Goal: Task Accomplishment & Management: Complete application form

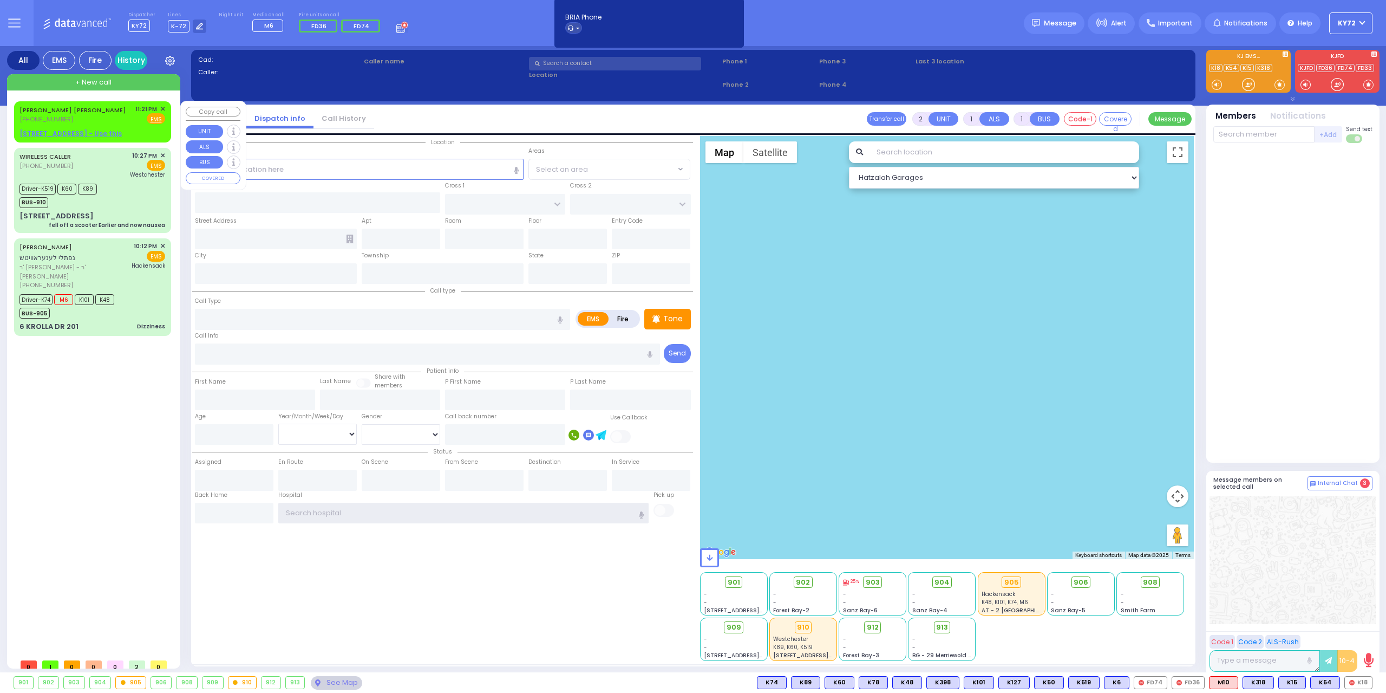
type input "KY72"
click at [63, 135] on u "[STREET_ADDRESS] - Use this" at bounding box center [70, 133] width 102 height 9
select select
radio input "true"
type input "[PERSON_NAME] [PERSON_NAME]"
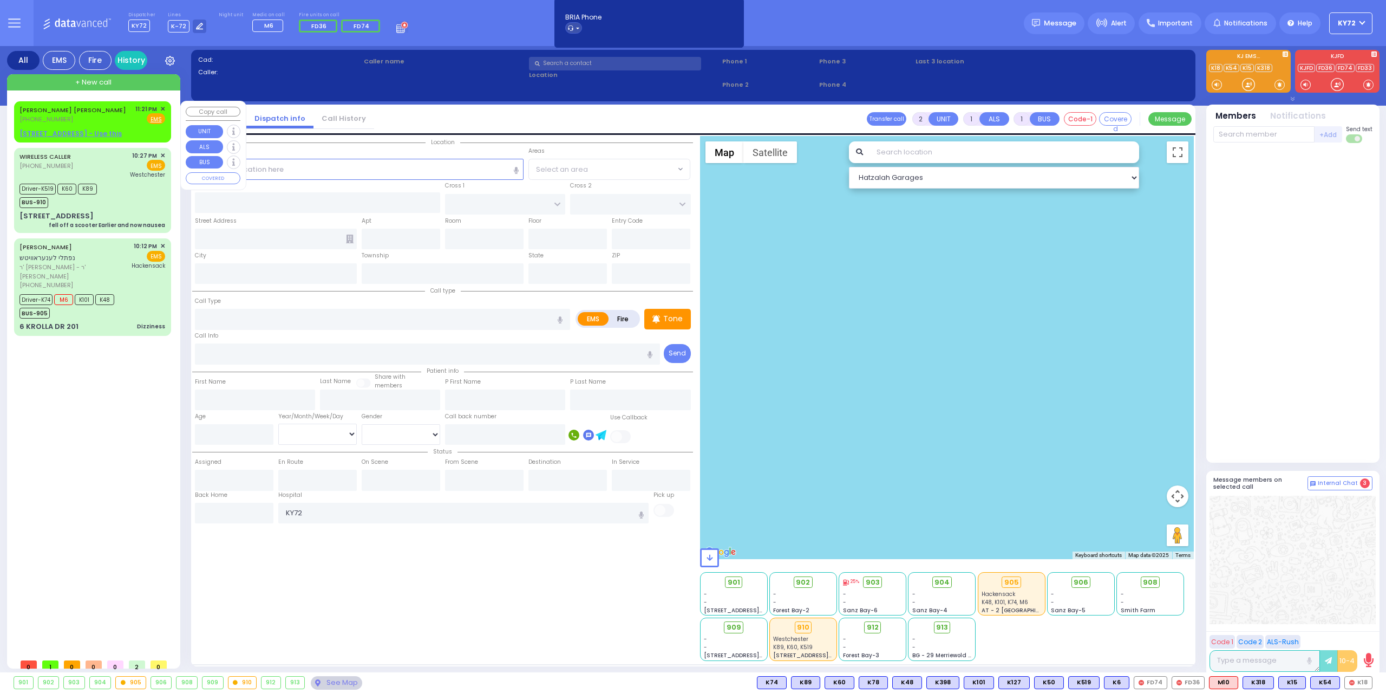
type input "CZIN"
select select
type input "23:21"
select select "Hatzalah Garages"
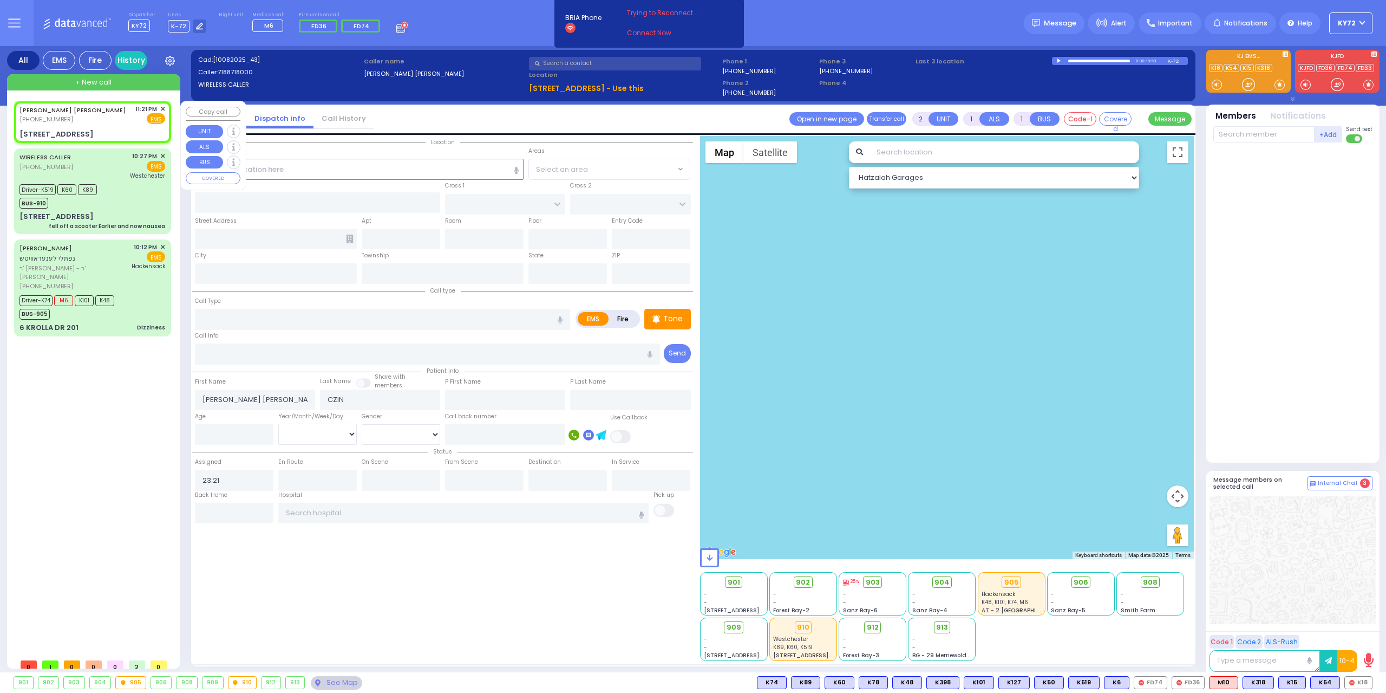
select select
radio input "true"
select select
select select "Hatzalah Garages"
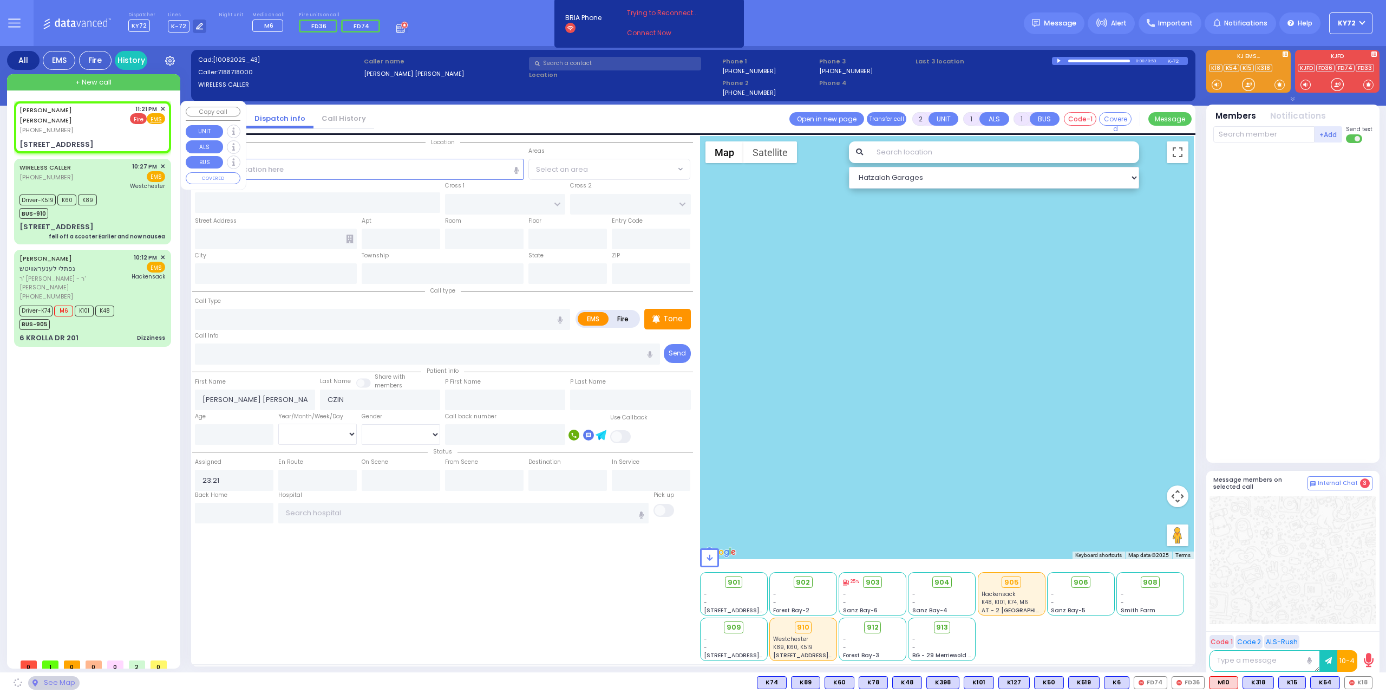
type input "[PERSON_NAME][GEOGRAPHIC_DATA]"
type input "BEER SHAVA ST"
type input "[STREET_ADDRESS]"
type input "001"
type input "[PERSON_NAME]"
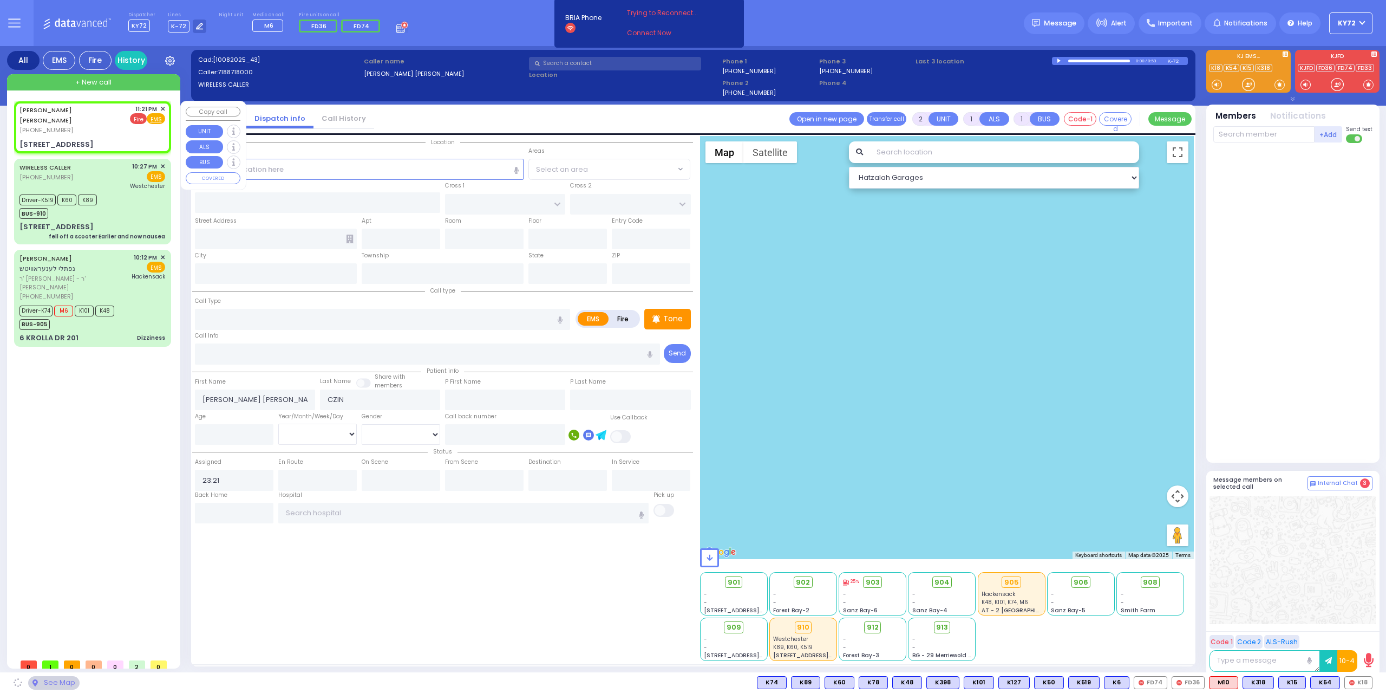
type input "[US_STATE]"
type input "10950"
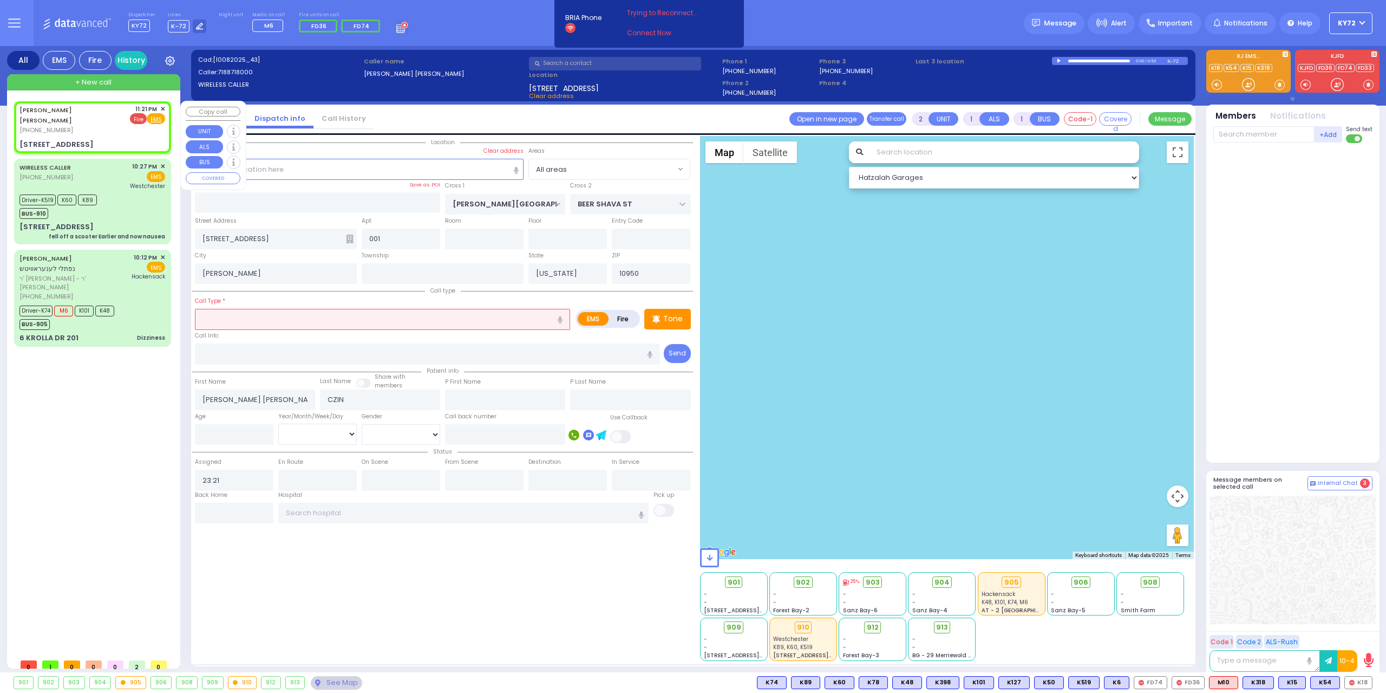
click at [145, 118] on span "Fire" at bounding box center [138, 118] width 17 height 11
select select
radio input "false"
radio input "true"
select select
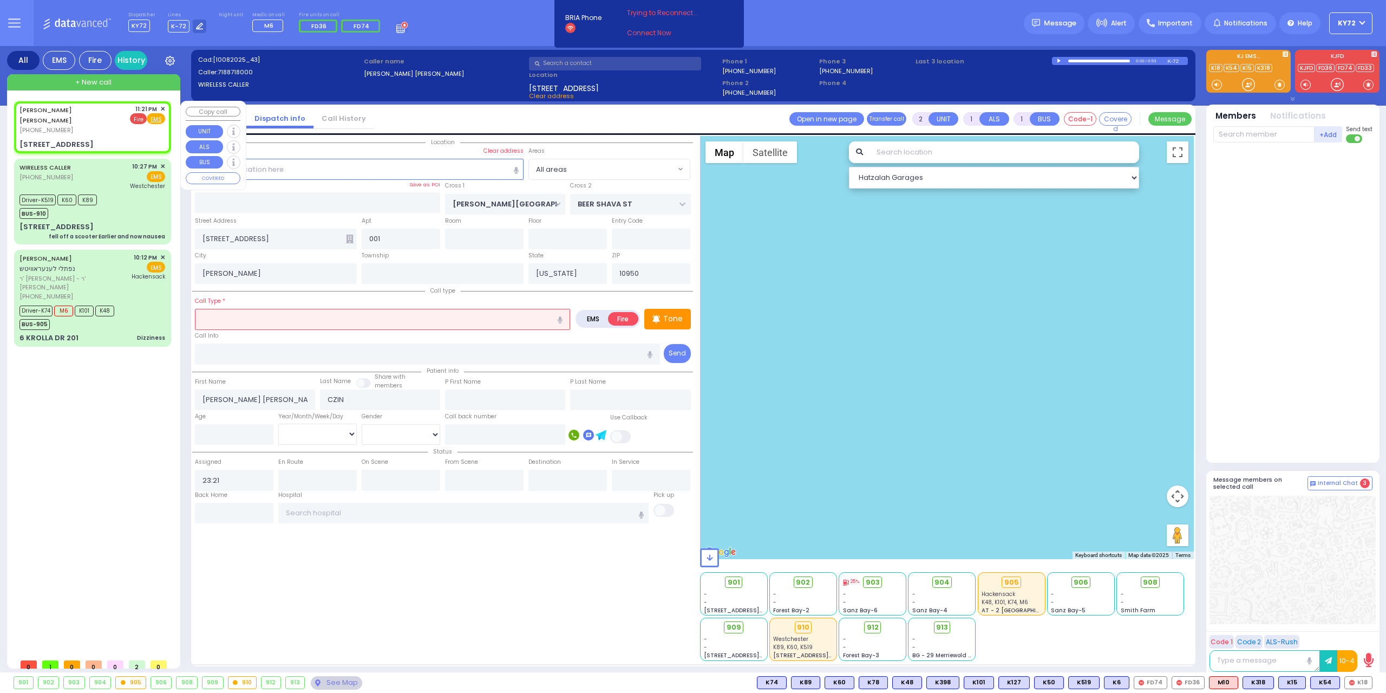
select select "Hatzalah Garages"
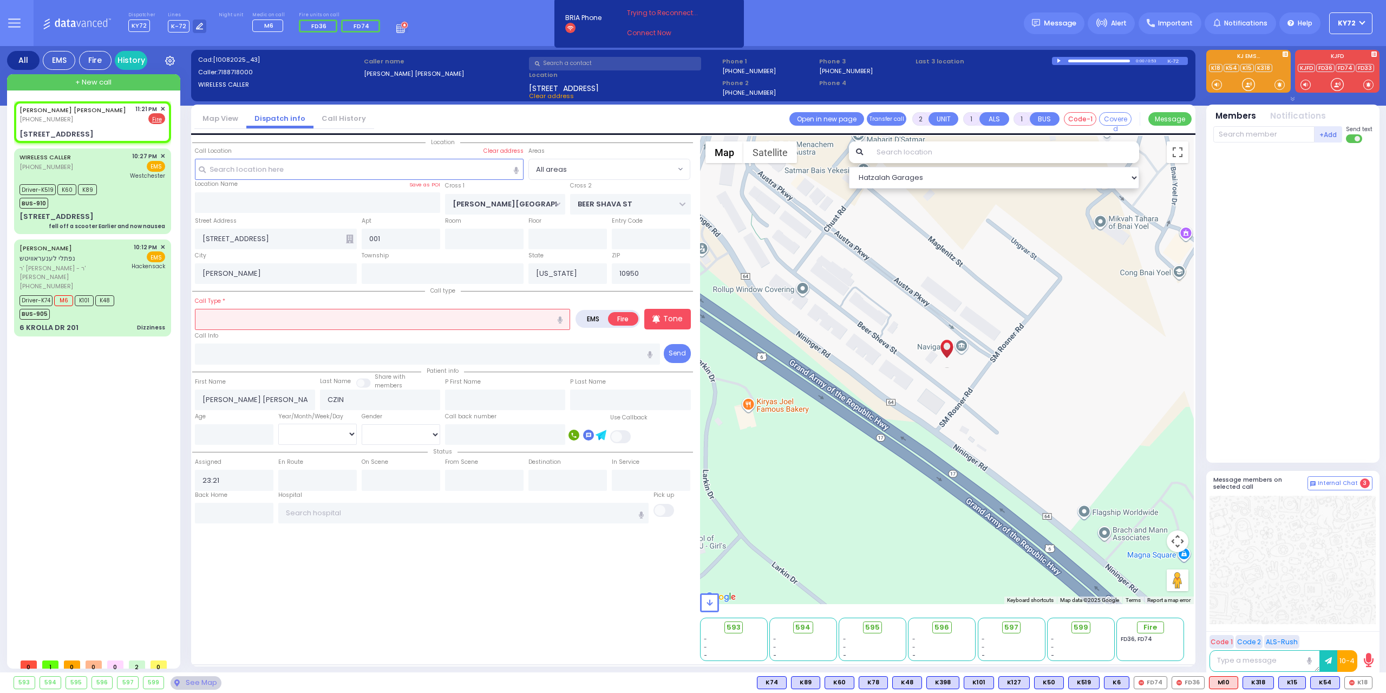
click at [261, 321] on input "text" at bounding box center [382, 319] width 375 height 21
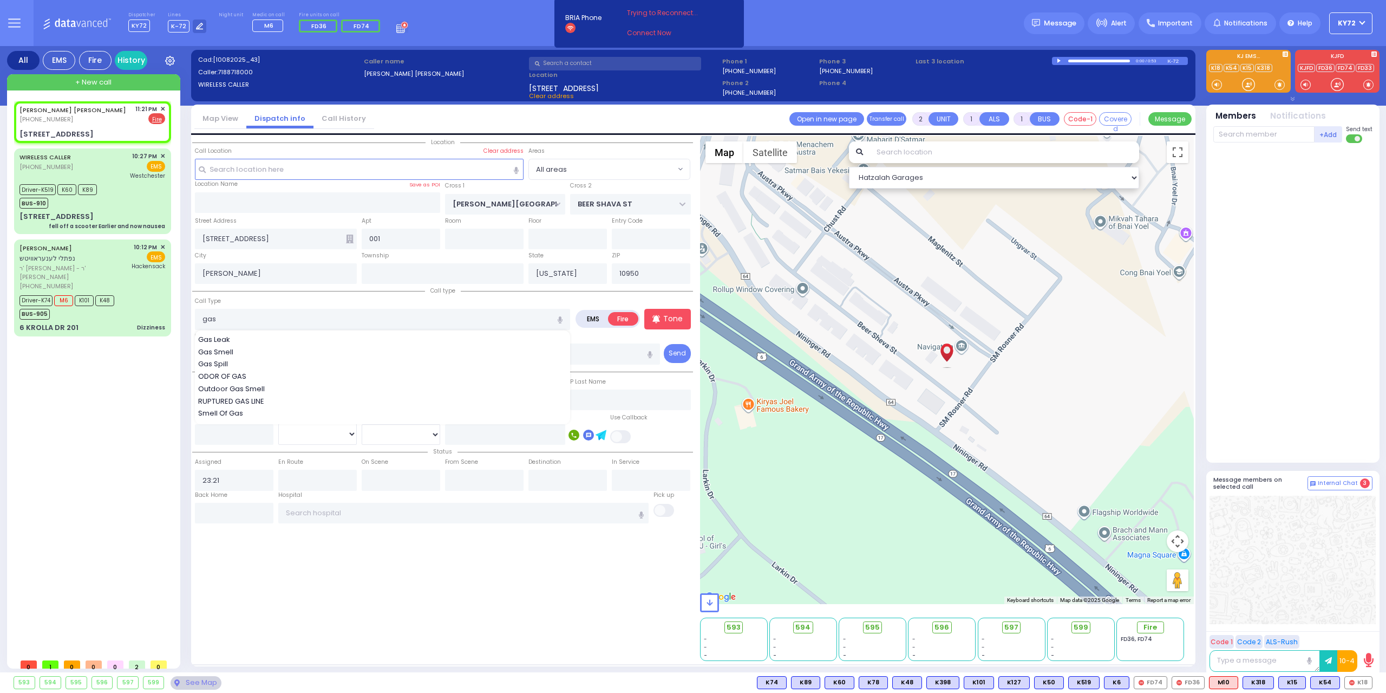
click at [268, 347] on div "Gas Smell" at bounding box center [383, 352] width 370 height 11
type input "Gas Smell"
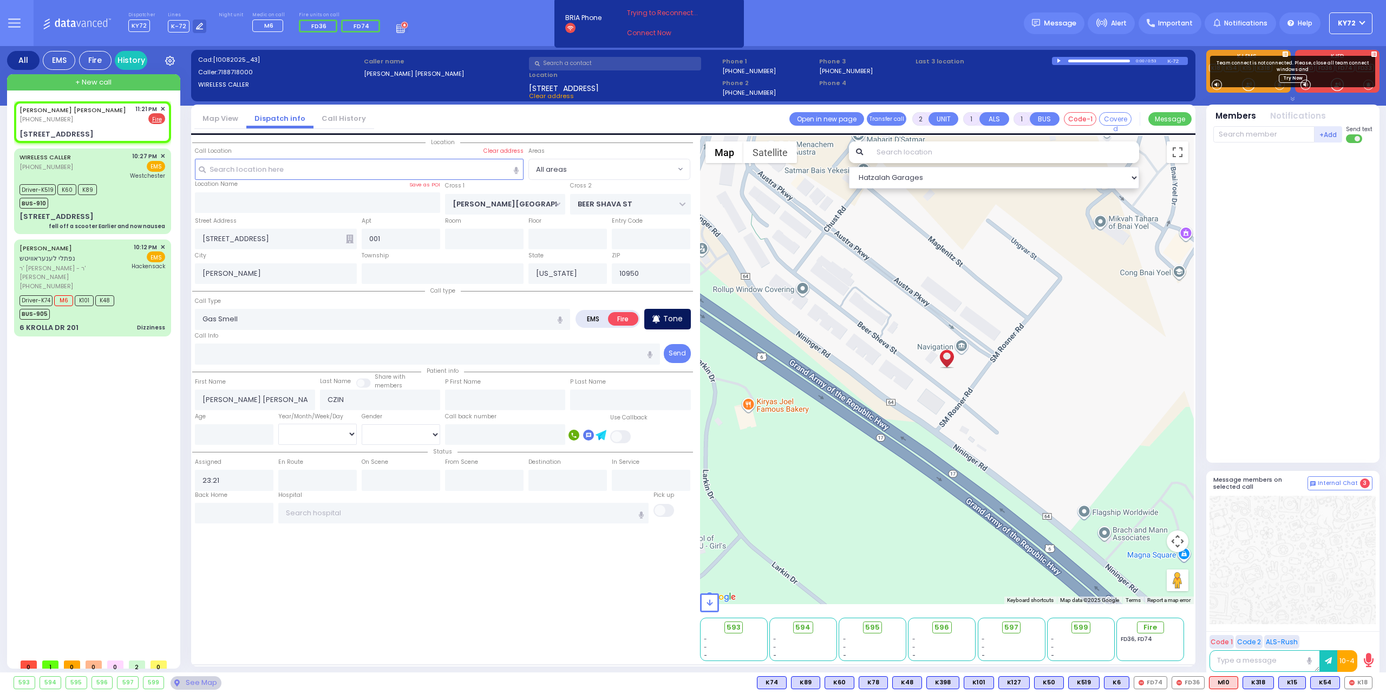
click at [685, 323] on div "Tone" at bounding box center [667, 319] width 47 height 21
select select
radio input "true"
select select
select select "Hatzalah Garages"
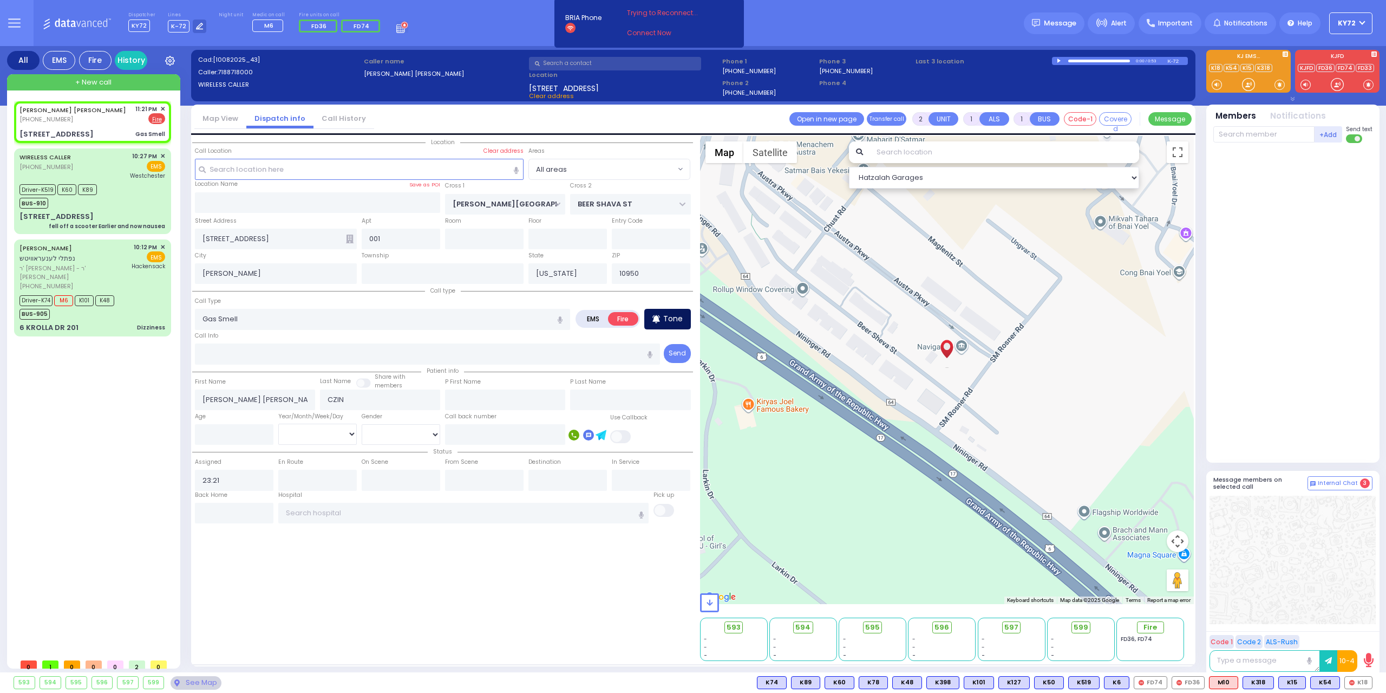
click at [679, 324] on div "Tone" at bounding box center [667, 319] width 47 height 21
click at [1365, 685] on span "FD79" at bounding box center [1356, 682] width 32 height 12
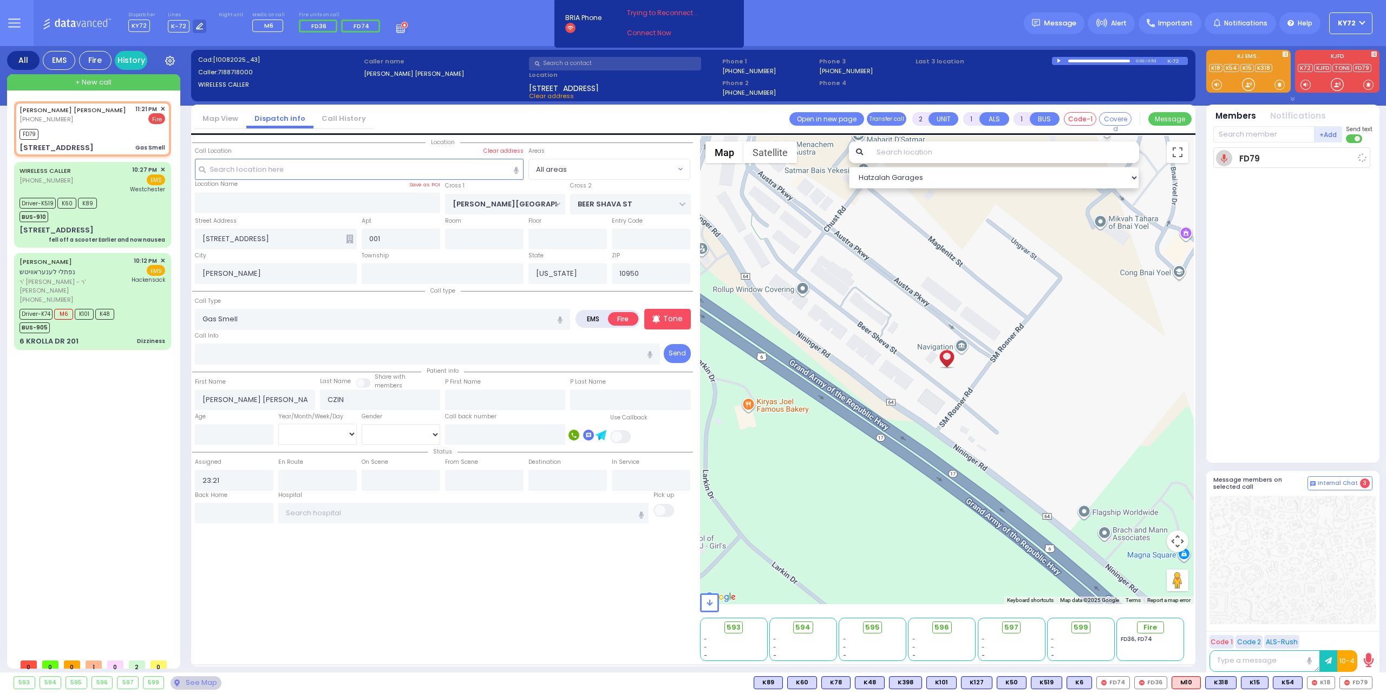
select select
radio input "true"
select select
type input "23:23"
select select "Hatzalah Garages"
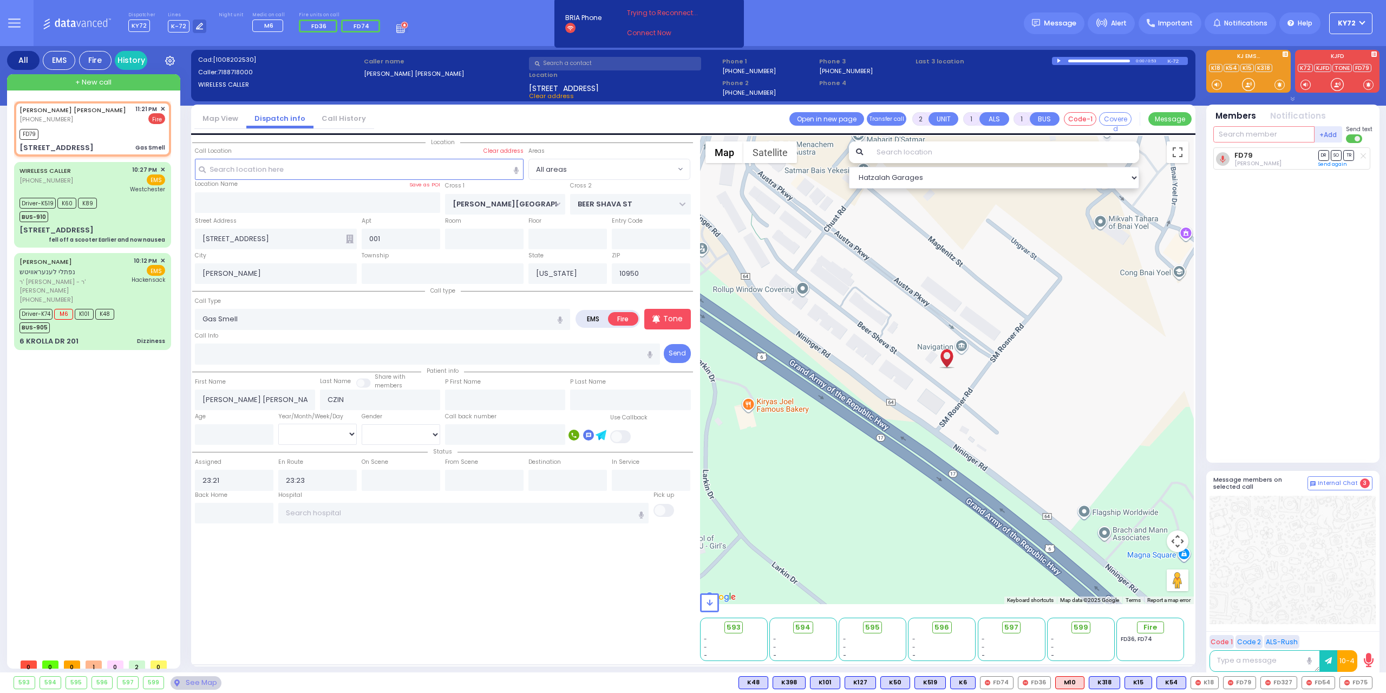
click at [1267, 139] on input "text" at bounding box center [1264, 134] width 101 height 16
type input "54"
type input "327"
select select
radio input "true"
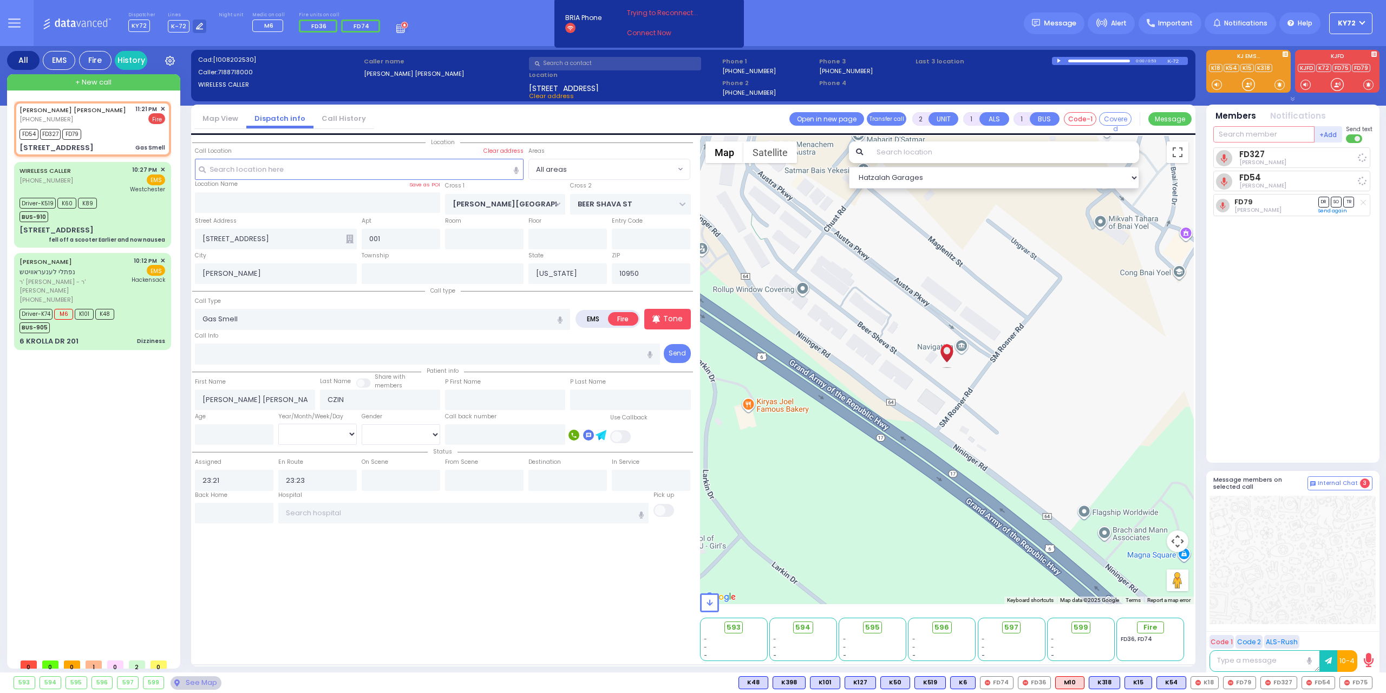
select select
select select "Hatzalah Garages"
select select
radio input "true"
select select
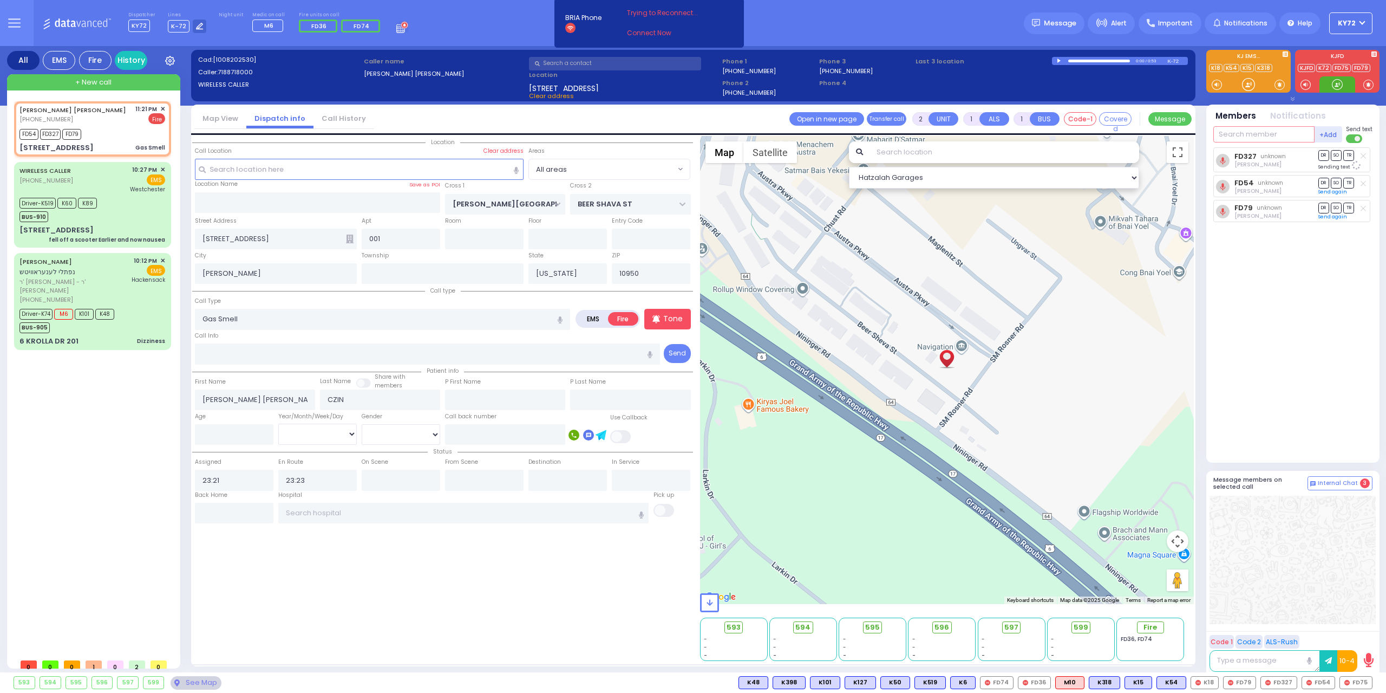
select select "Hatzalah Garages"
type input "car5"
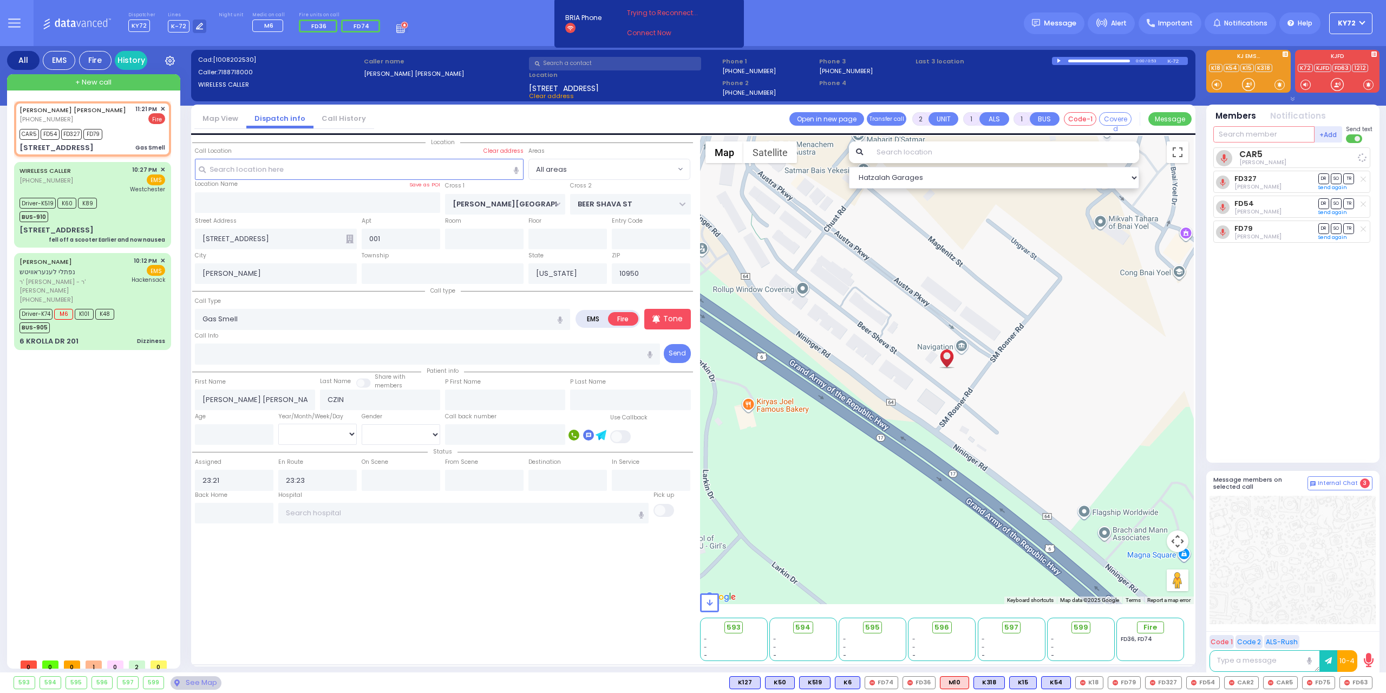
select select
radio input "true"
select select
select select "Hatzalah Garages"
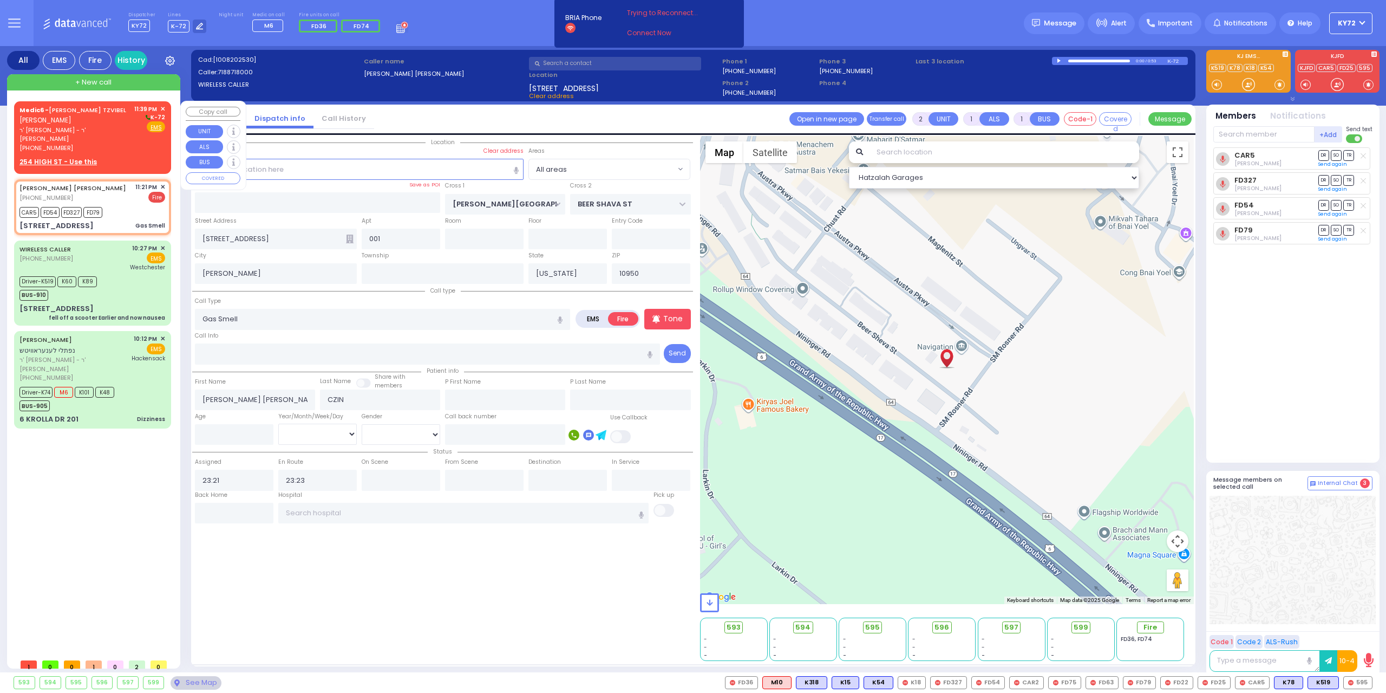
click at [53, 121] on span "[PERSON_NAME]" at bounding box center [45, 119] width 52 height 9
select select
radio input "true"
type input "[PERSON_NAME]"
type input "TZVIBEL"
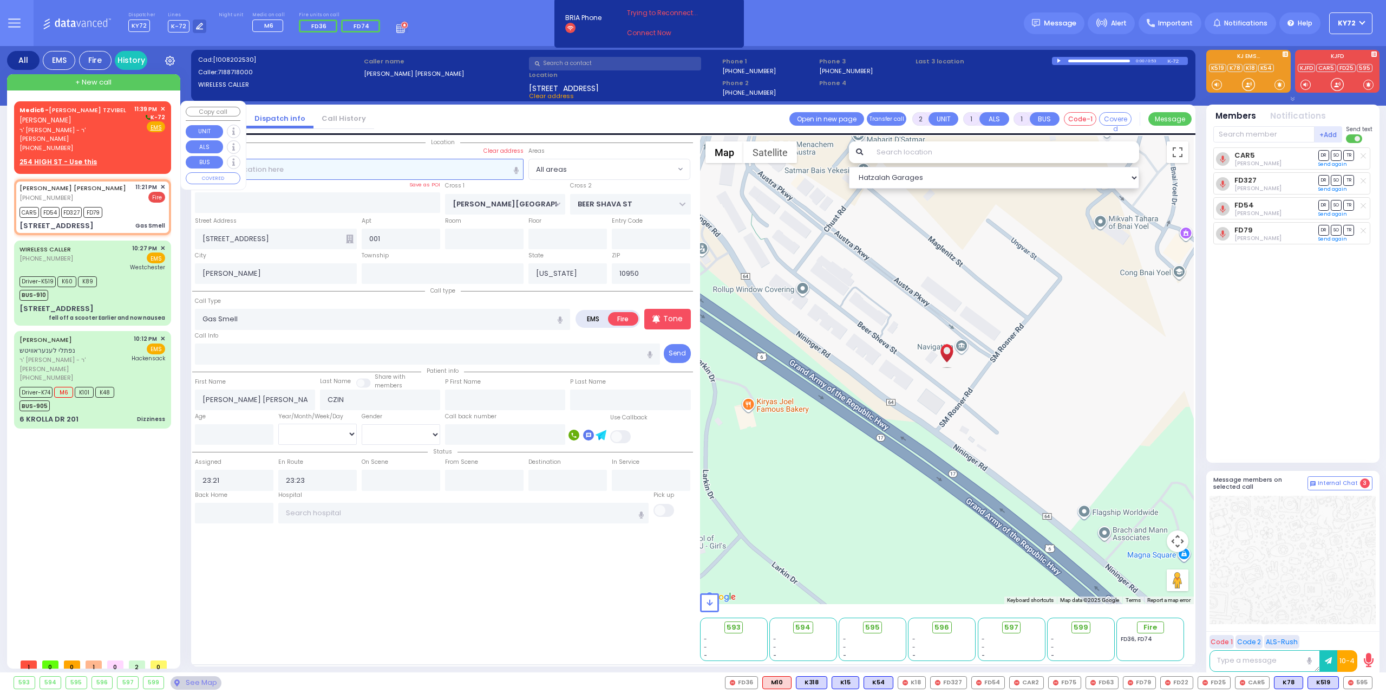
select select
type input "23:39"
select select "Hatzalah Garages"
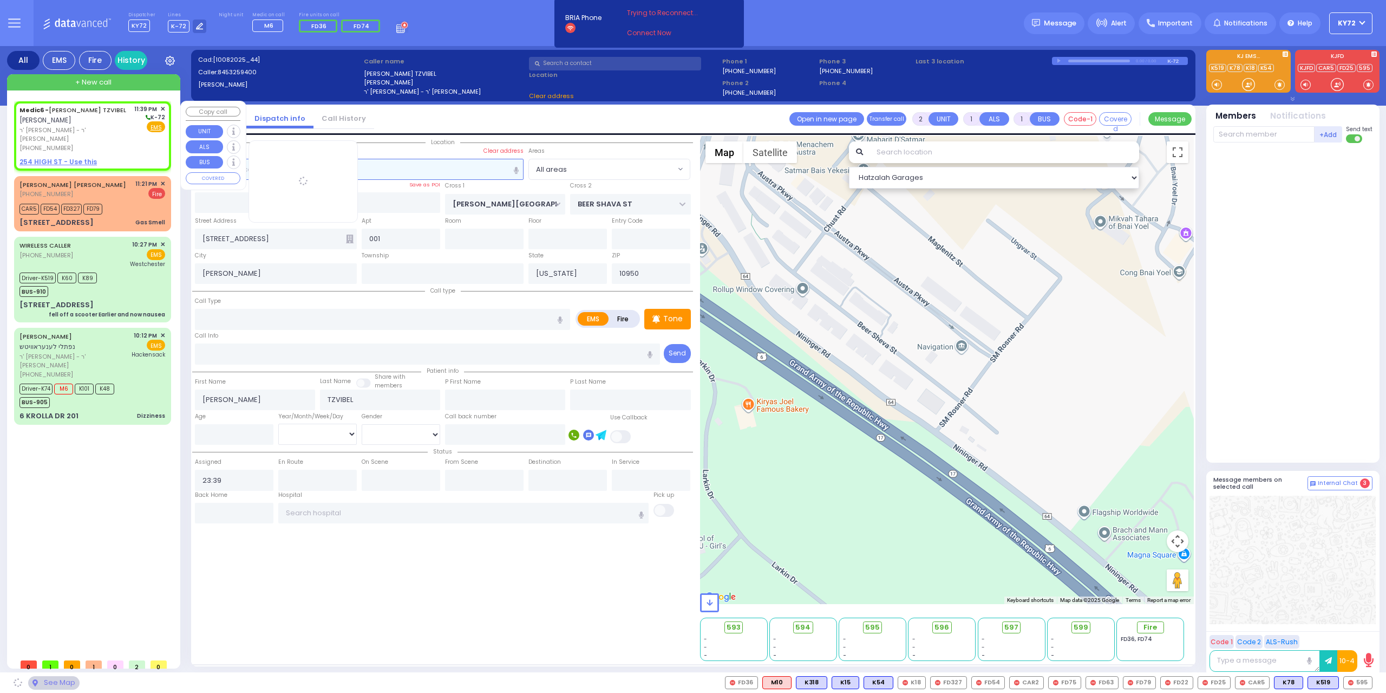
select select
radio input "true"
select select
select select "Hatzalah Garages"
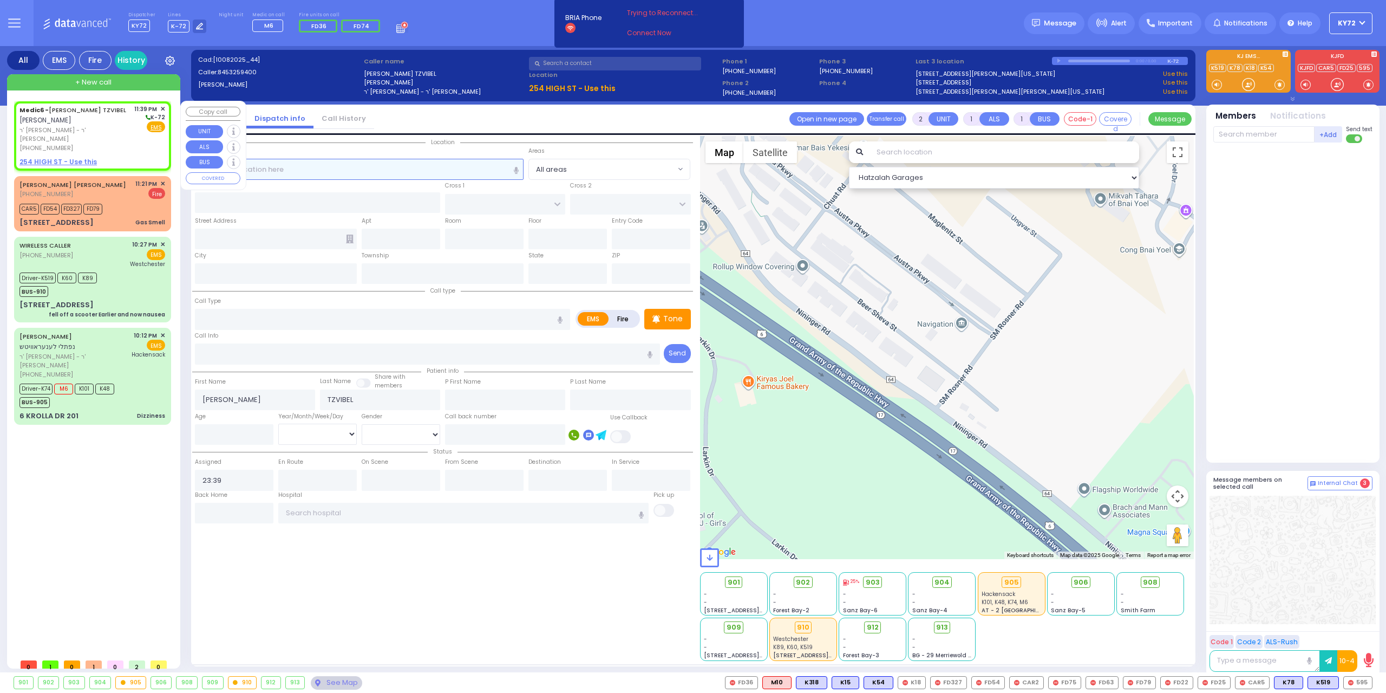
click at [389, 162] on input "text" at bounding box center [359, 169] width 329 height 21
click at [263, 171] on input "text" at bounding box center [359, 169] width 329 height 21
type input "ze"
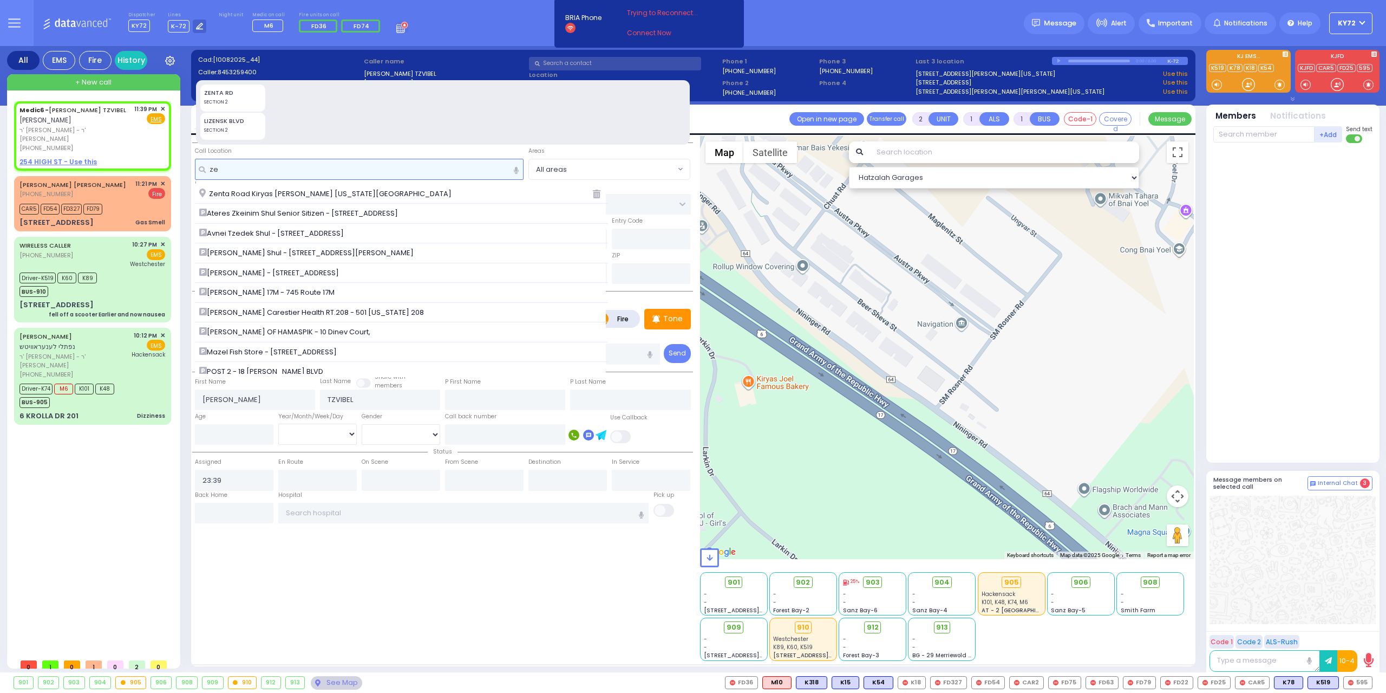
select select
radio input "true"
select select
select select "Hatzalah Garages"
type input "ze"
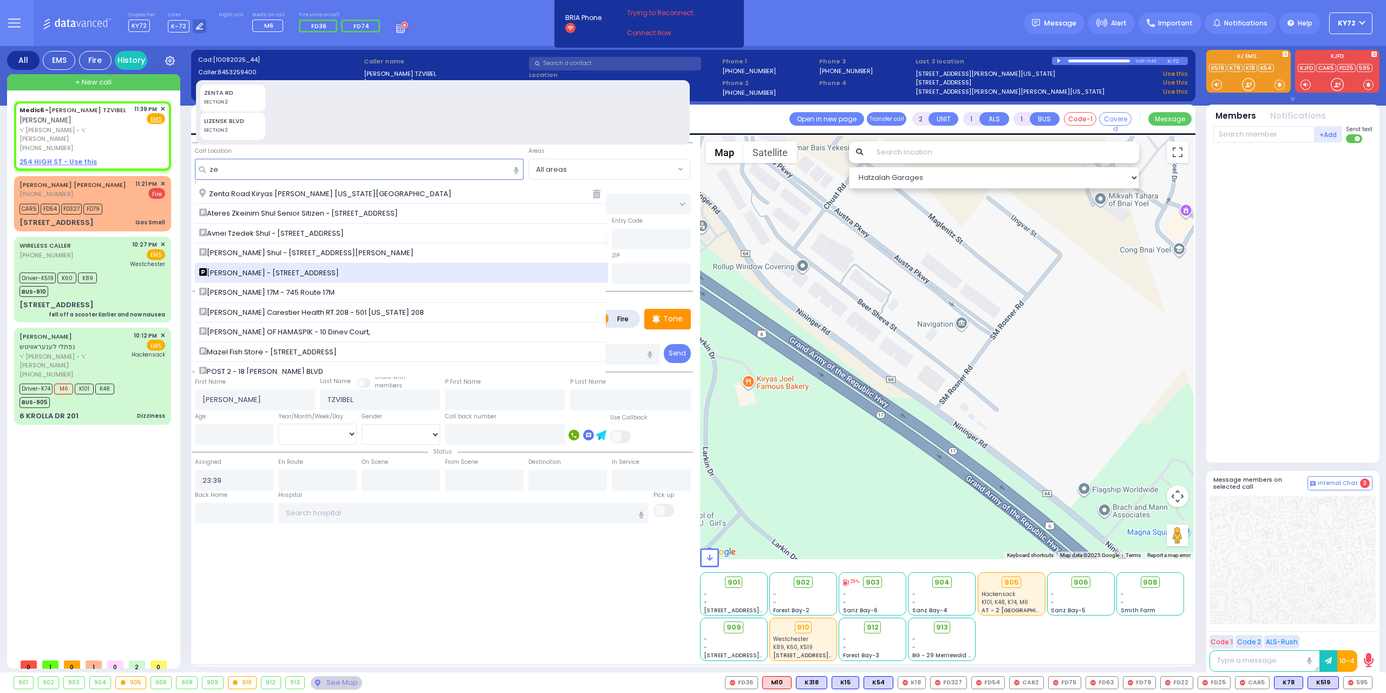
click at [278, 275] on span "[PERSON_NAME] - [STREET_ADDRESS]" at bounding box center [271, 273] width 144 height 11
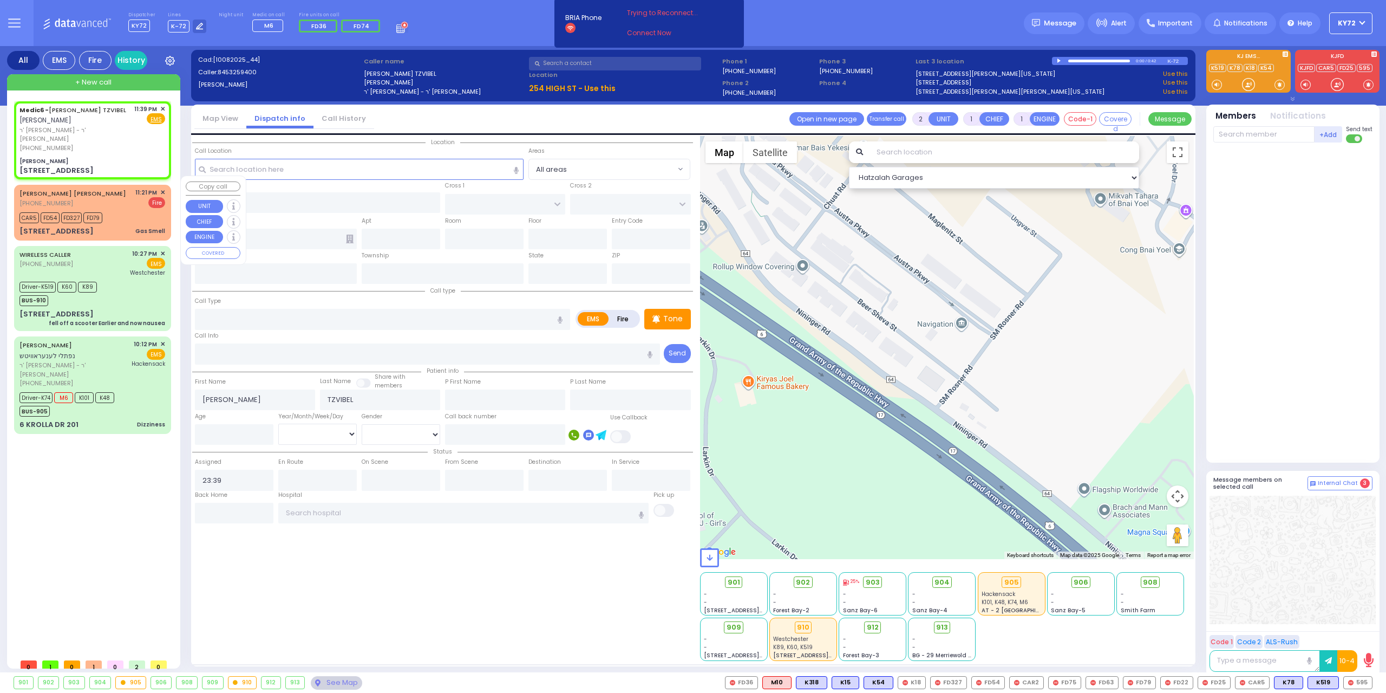
select select
radio input "true"
select select
select select "Hatzalah Garages"
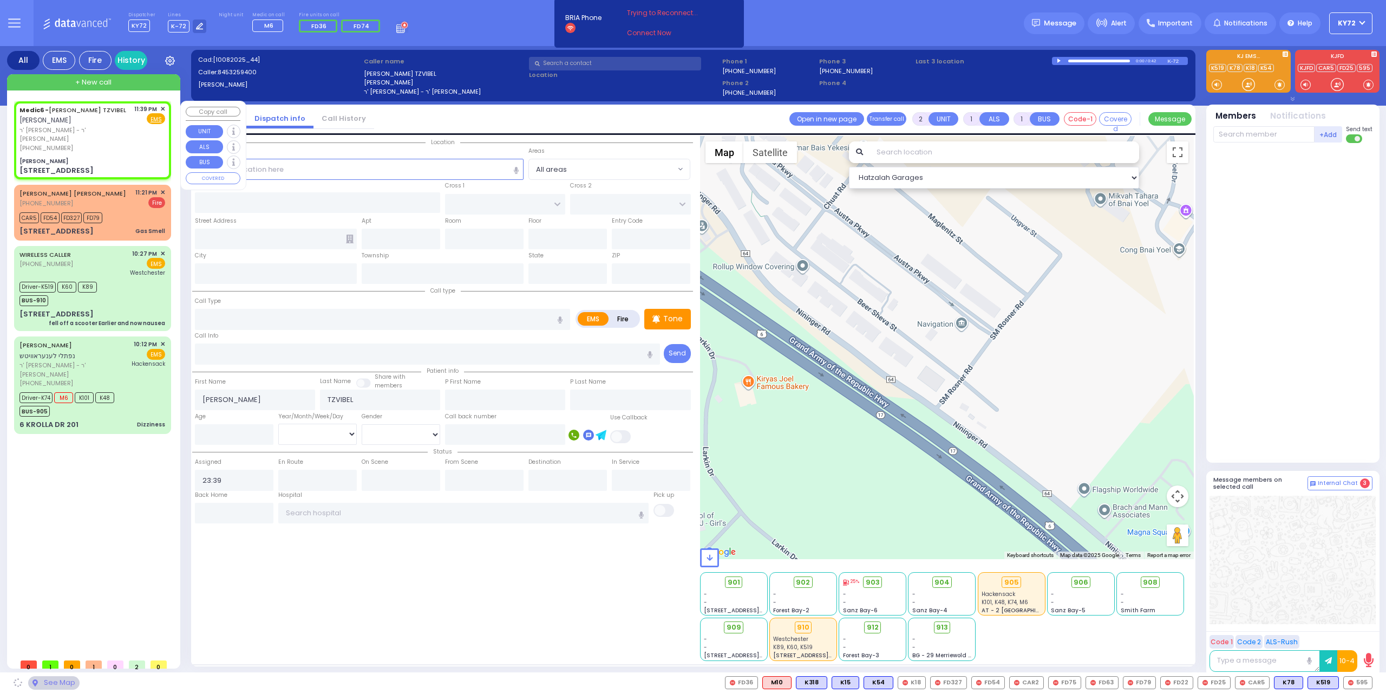
type input "[PERSON_NAME]"
type input "[GEOGRAPHIC_DATA]"
type input "[STREET_ADDRESS]"
type input "011"
type input "[PERSON_NAME]"
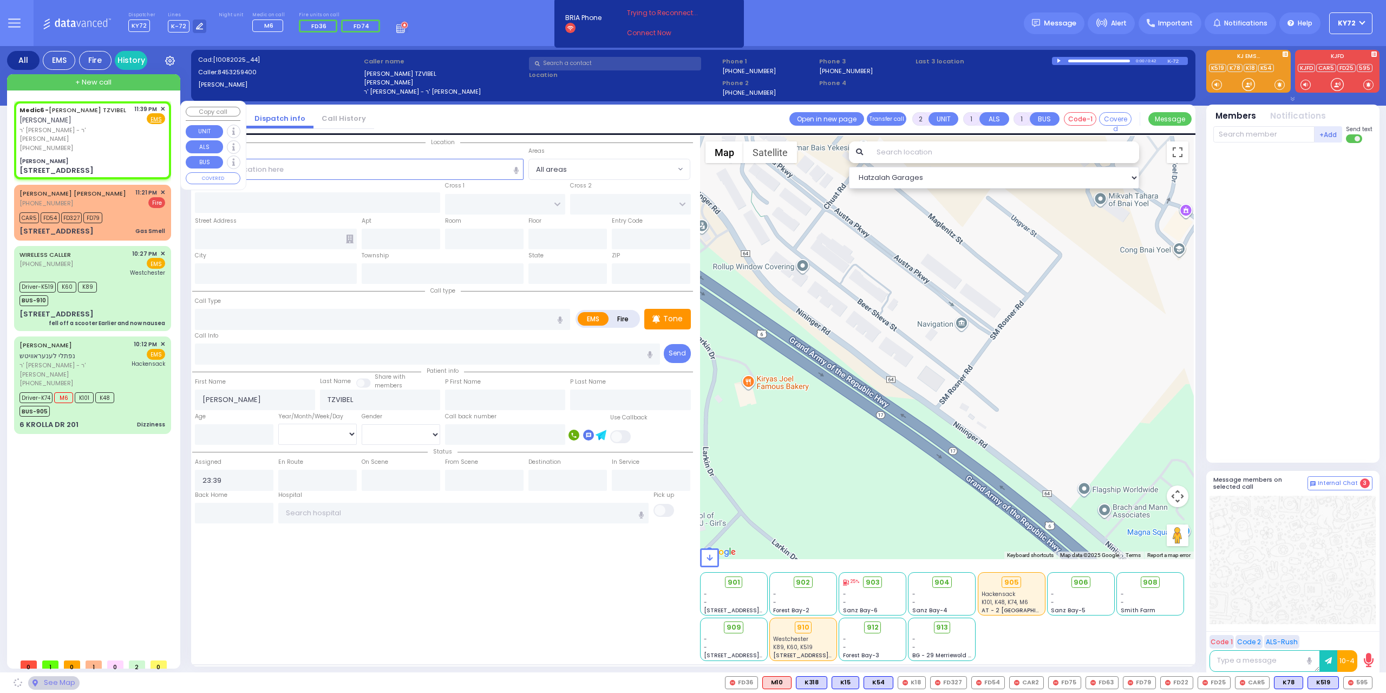
type input "[US_STATE]"
type input "10950"
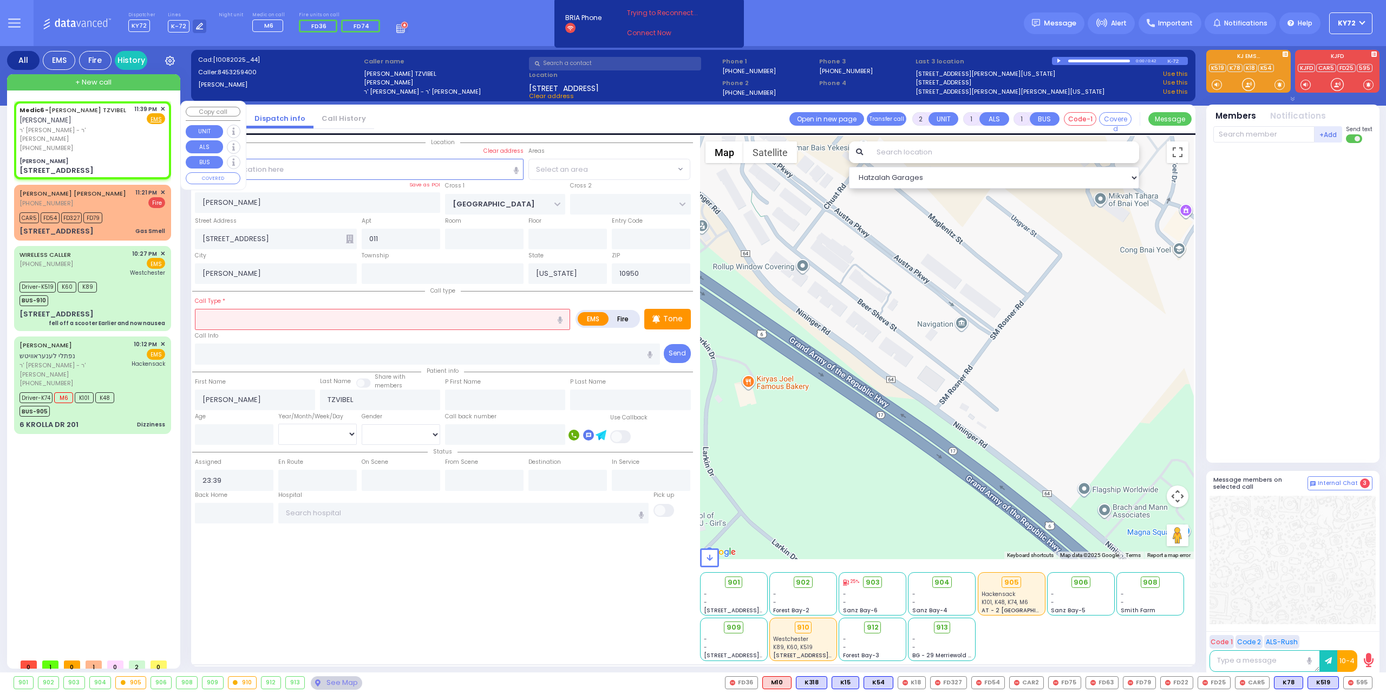
select select "SECTION 4"
click at [338, 322] on input "text" at bounding box center [382, 319] width 375 height 21
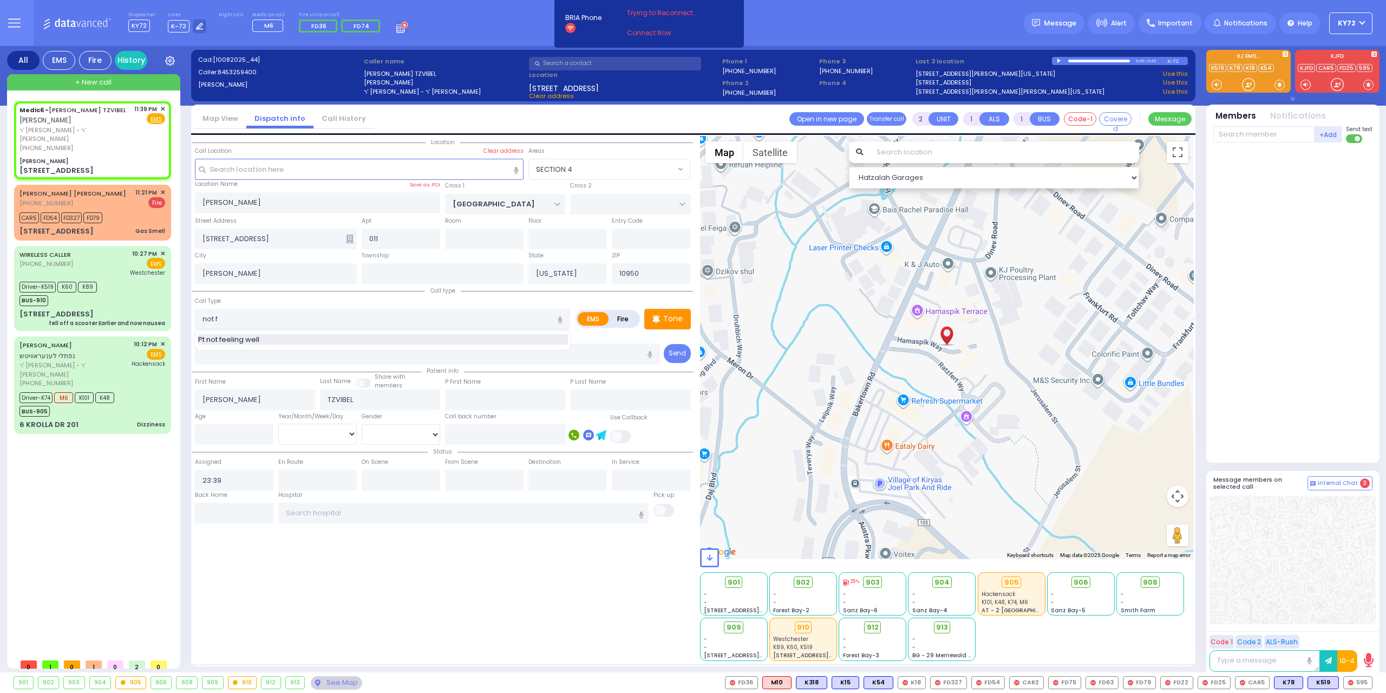
click at [336, 334] on div "Pt not feeling well" at bounding box center [383, 339] width 370 height 11
type input "Pt not feeling well"
type input "1"
type input "0"
click at [675, 313] on p "Tone" at bounding box center [672, 318] width 19 height 11
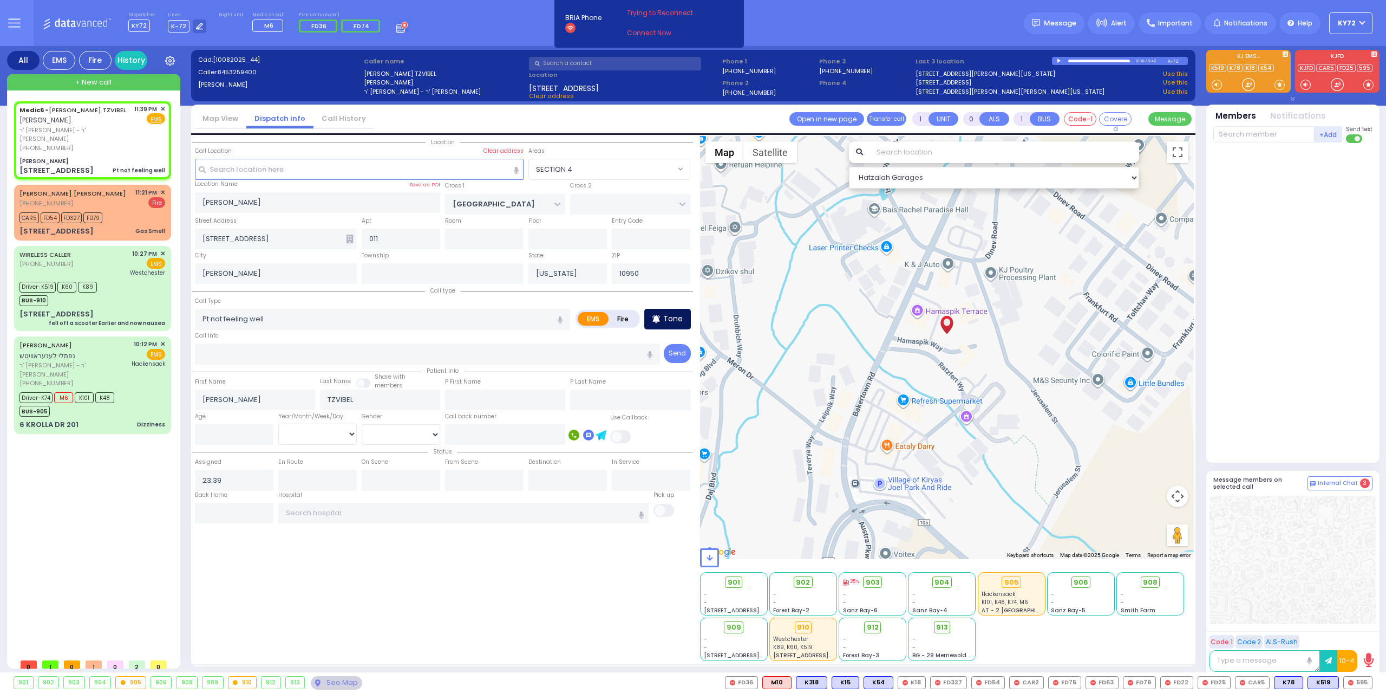
select select
radio input "true"
select select
select select "Hatzalah Garages"
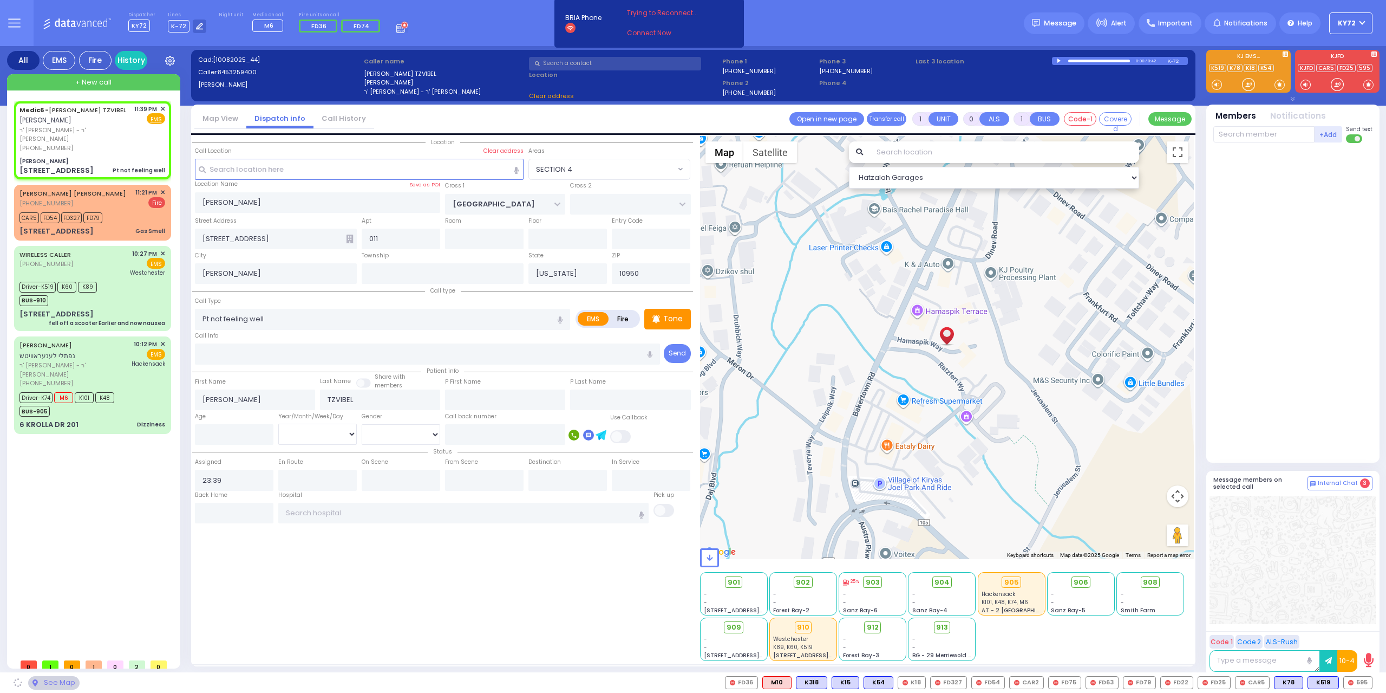
select select
radio input "true"
select select
select select "Hatzalah Garages"
select select "SECTION 4"
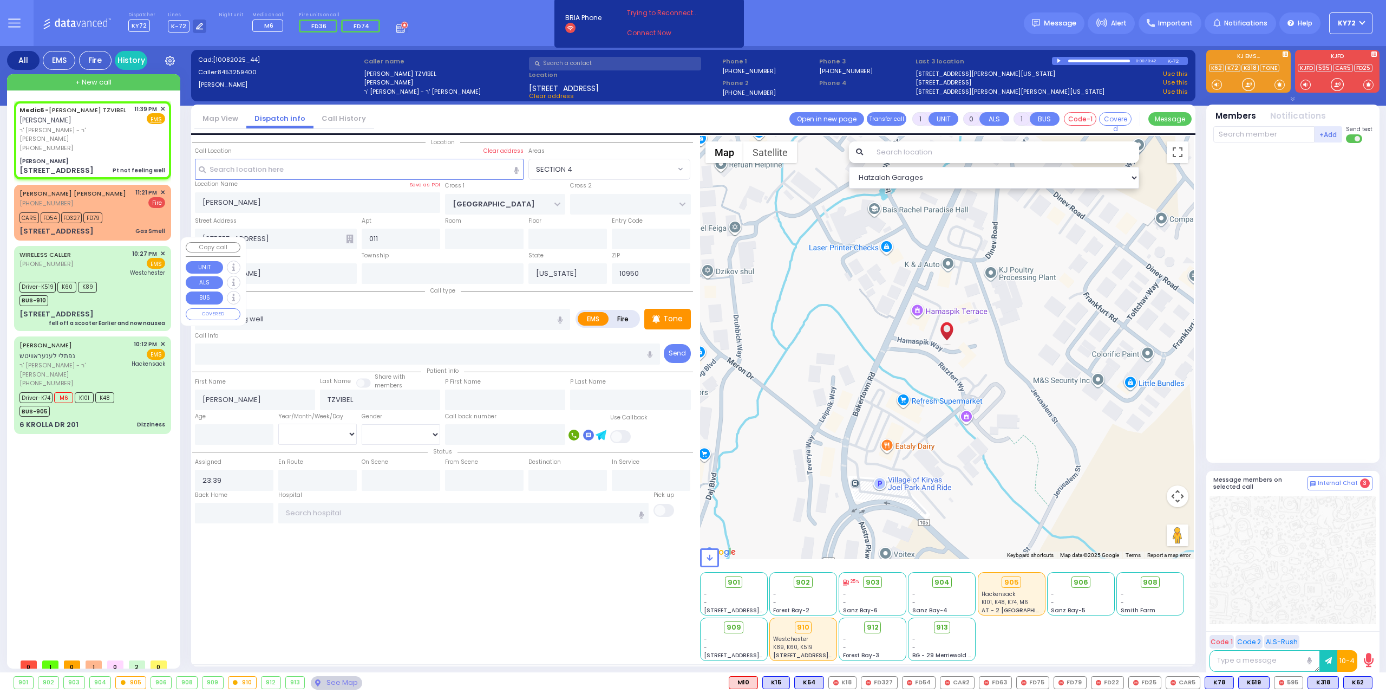
click at [130, 309] on div "[STREET_ADDRESS] fell off a scooter Earlier and now nausea" at bounding box center [92, 318] width 146 height 19
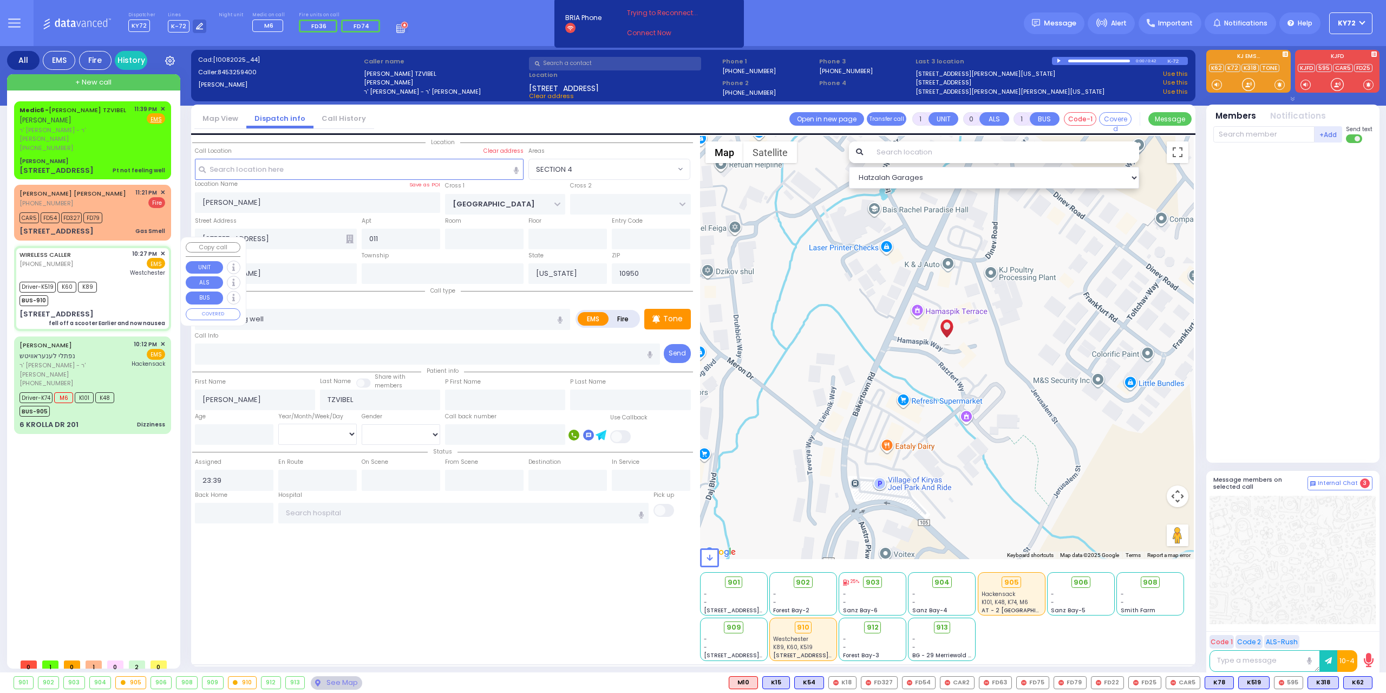
type input "6"
select select
type input "fell off a scooter Earlier and now nausea"
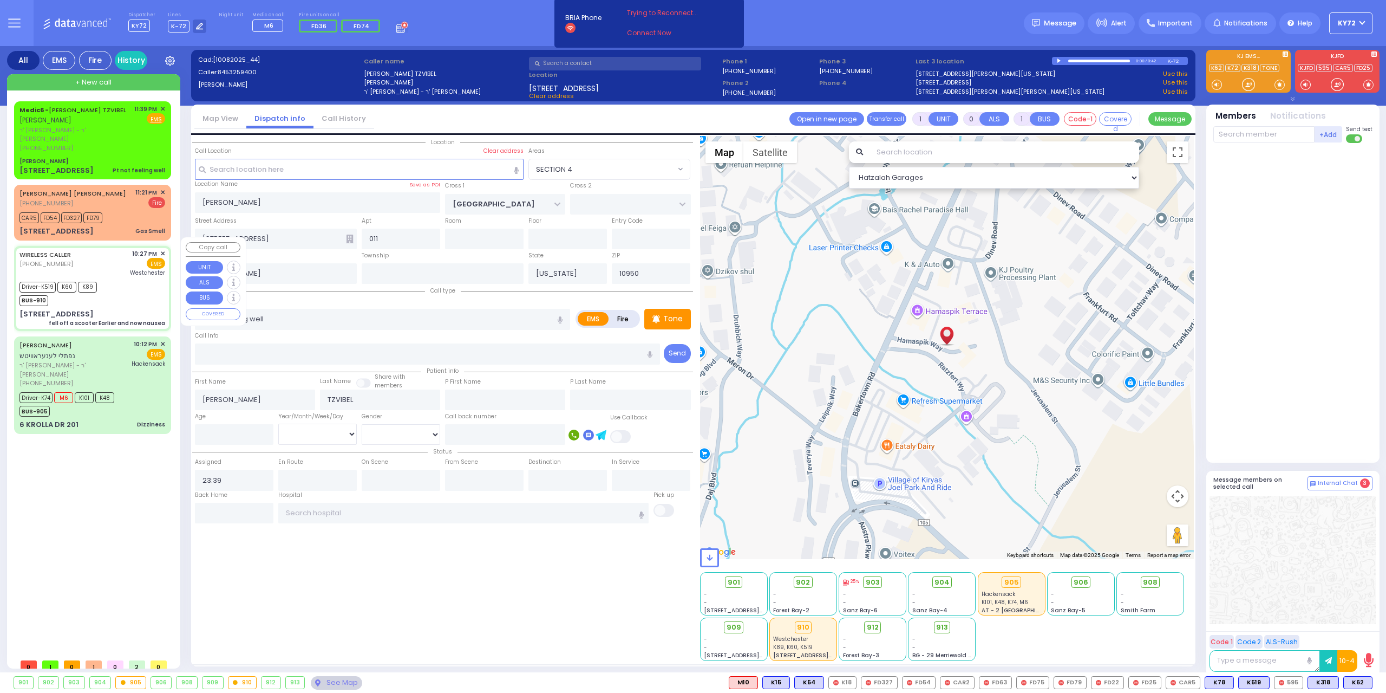
radio input "true"
type input "[PERSON_NAME]"
type input "Polatseck"
type input "7"
select select "Year"
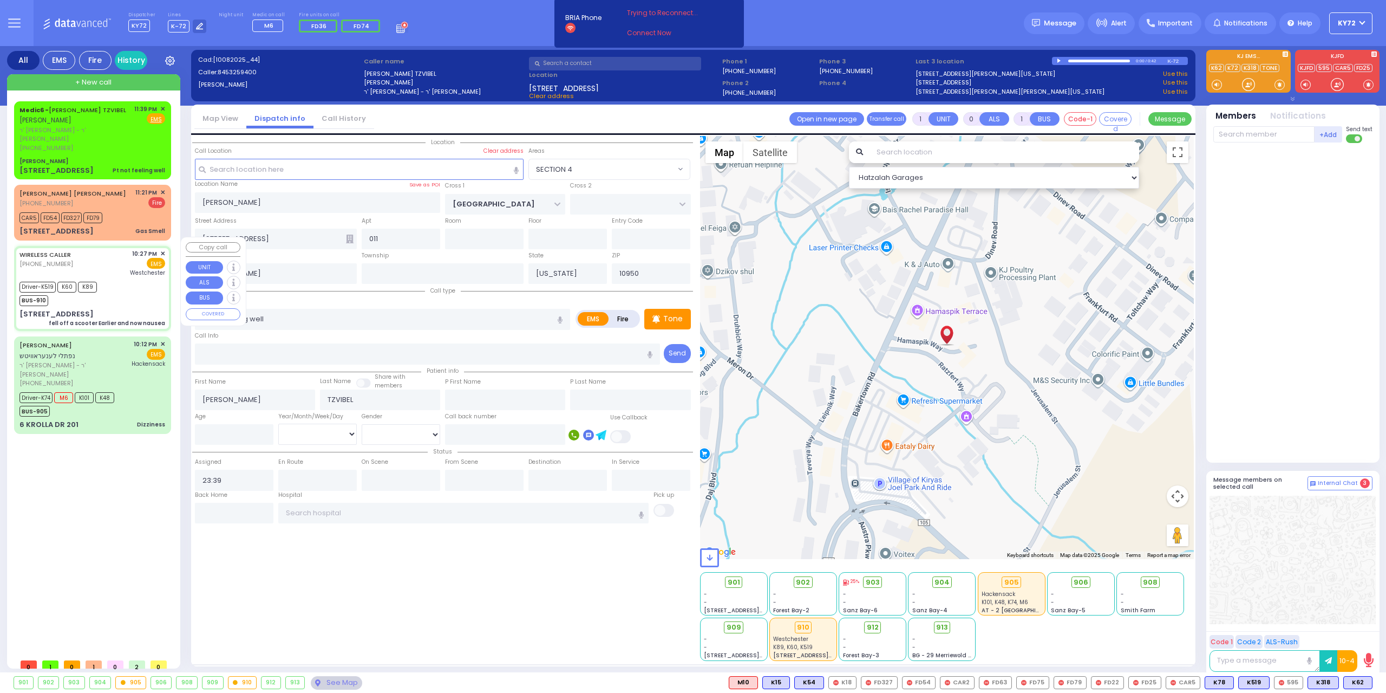
select select "[DEMOGRAPHIC_DATA]"
type input "22:27"
type input "22:30"
type input "22:35"
type input "22:50"
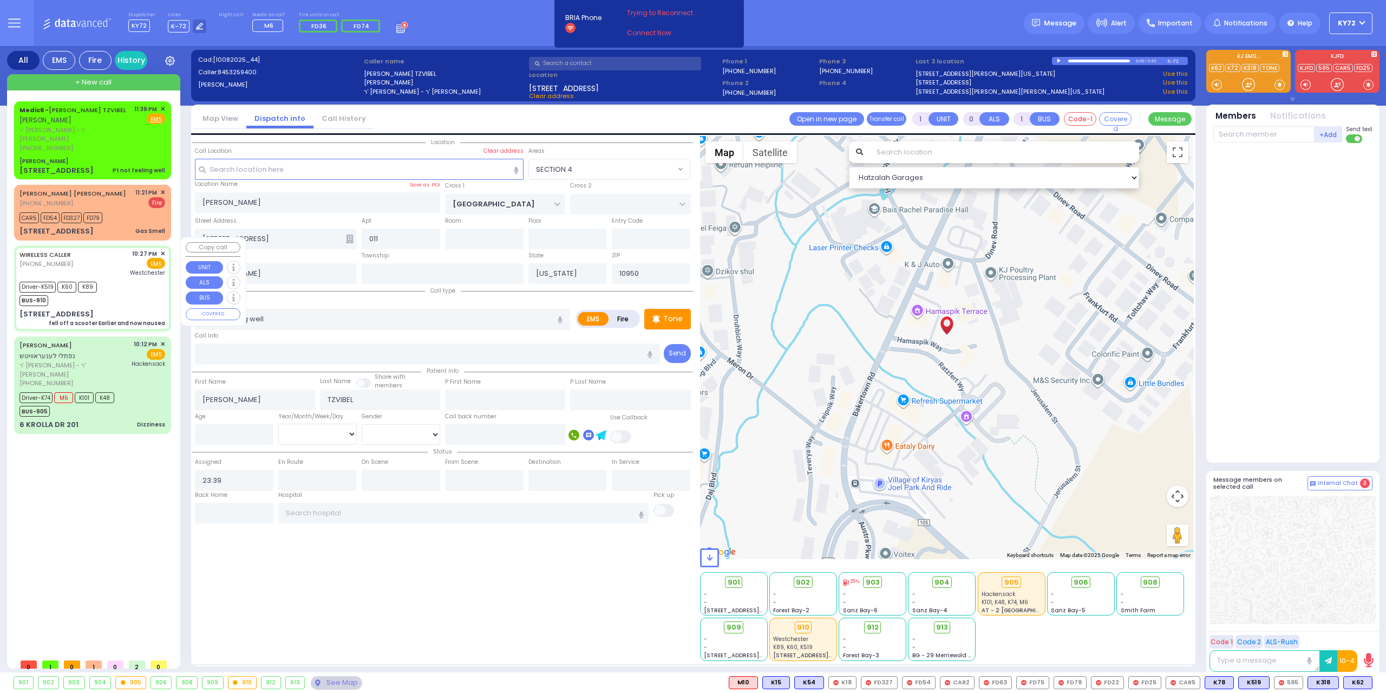
type input "23:30"
type input "23:45"
type input "[GEOGRAPHIC_DATA]-[PERSON_NAME][GEOGRAPHIC_DATA]"
select select "Hatzalah Garages"
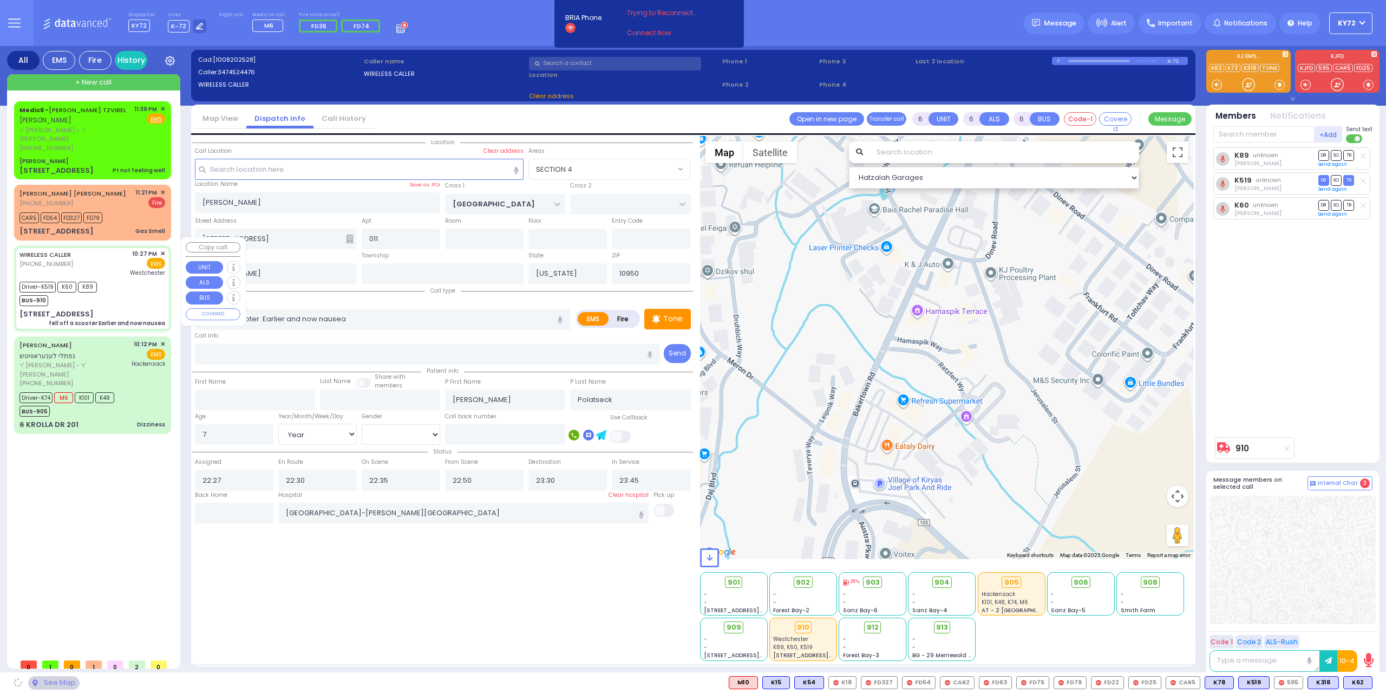
type input "[PERSON_NAME][GEOGRAPHIC_DATA]"
type input "CHUST RD"
type input "[STREET_ADDRESS]"
type input "104"
type input "Monroe"
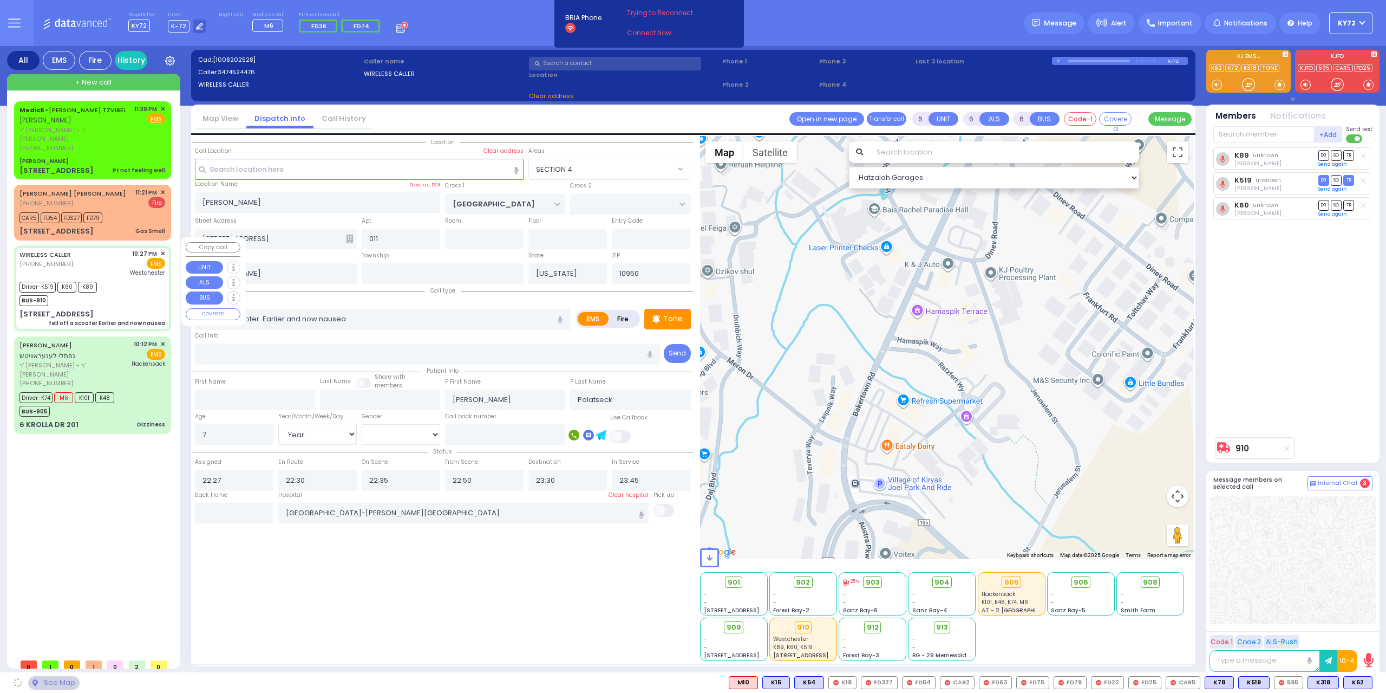
type input "[STREET_ADDRESS]: : CHUST RD/[PERSON_NAME][GEOGRAPHIC_DATA]"
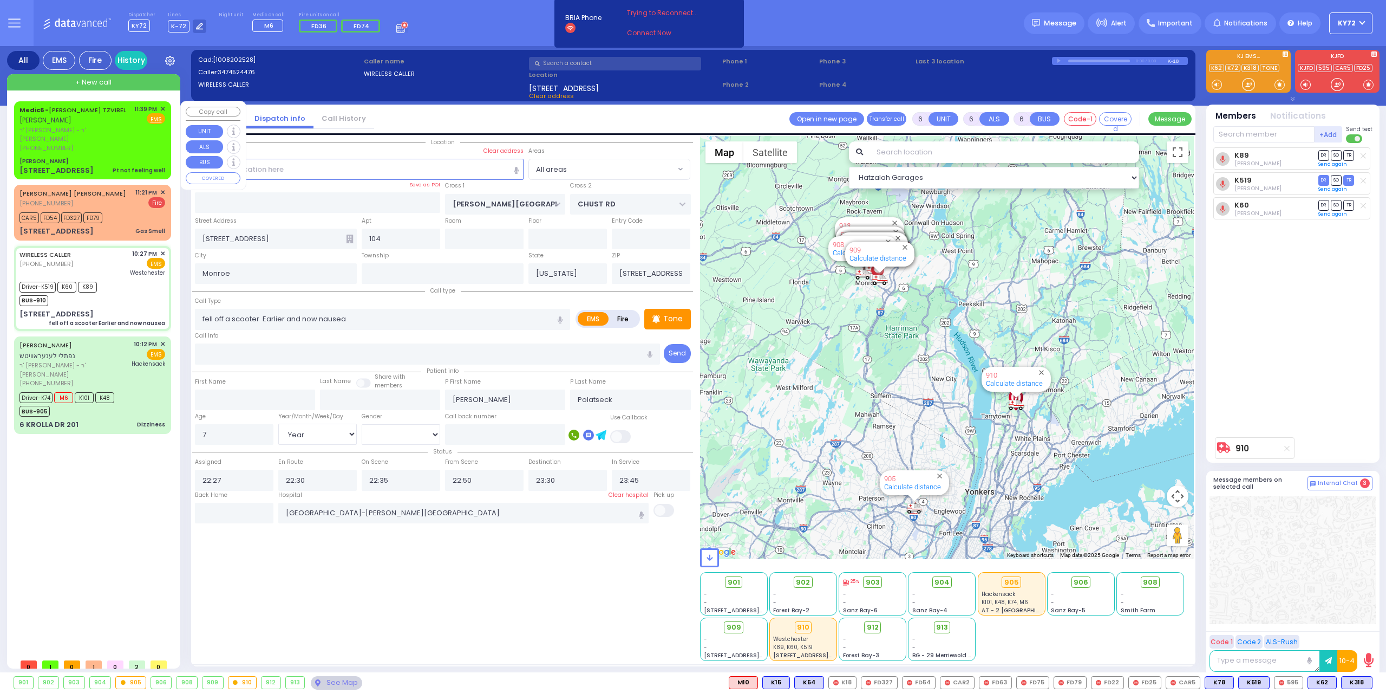
click at [84, 127] on span "ר' [PERSON_NAME] - ר' [PERSON_NAME]" at bounding box center [74, 135] width 111 height 18
type input "1"
type input "0"
type input "1"
select select
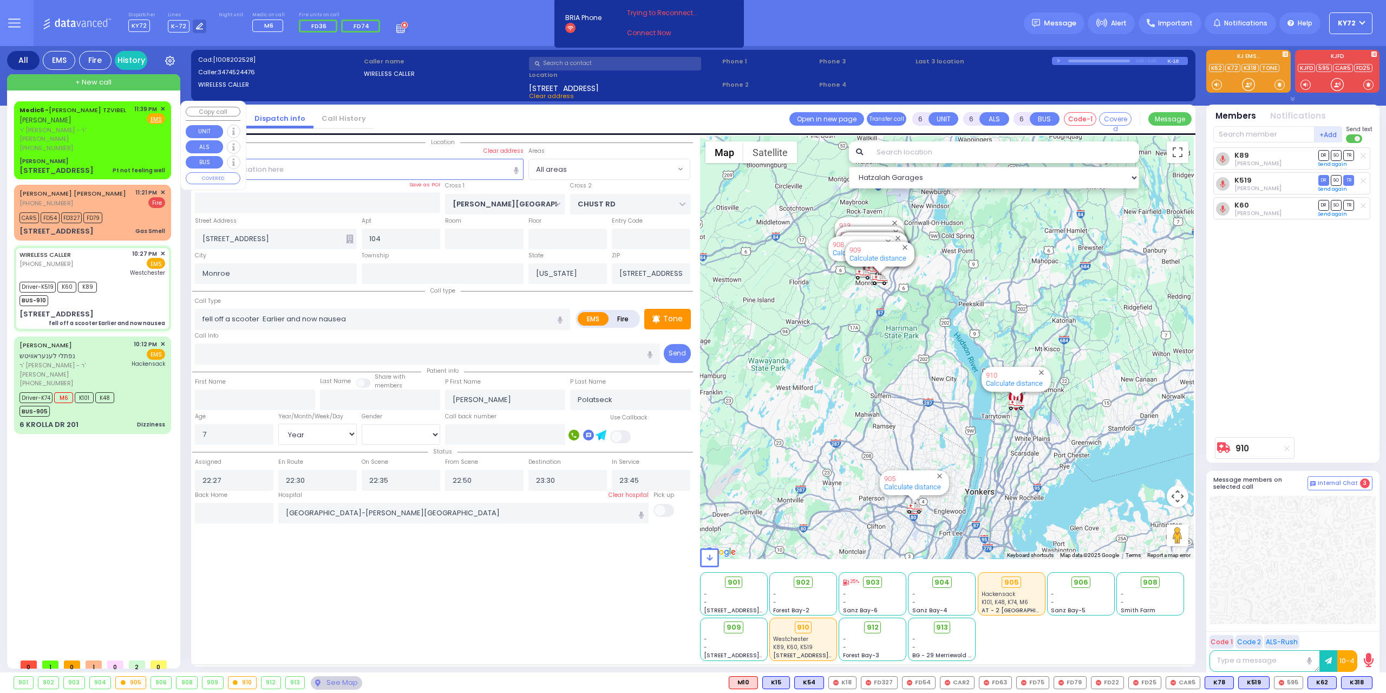
type input "Pt not feeling well"
radio input "true"
type input "[PERSON_NAME]"
type input "TZVIBEL"
select select
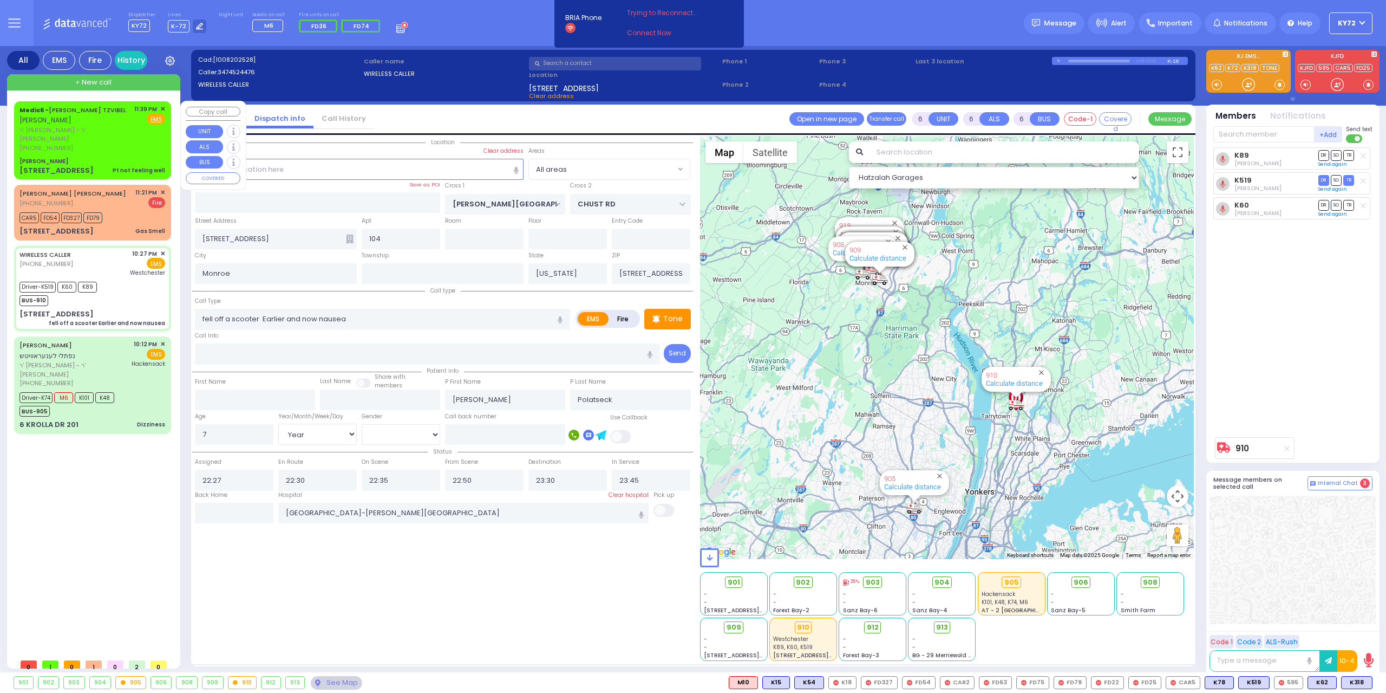
select select
type input "23:39"
select select "Hatzalah Garages"
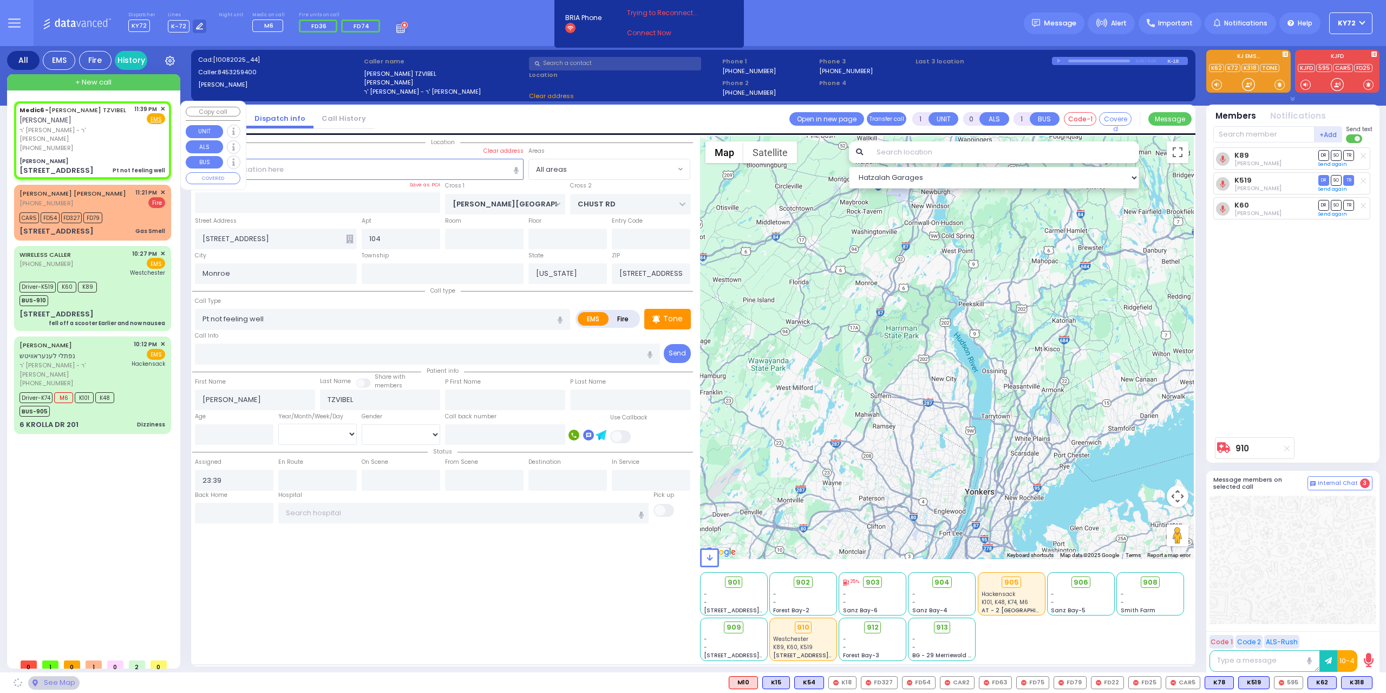
type input "[PERSON_NAME]"
type input "[GEOGRAPHIC_DATA]"
type input "[STREET_ADDRESS]"
type input "011"
type input "[PERSON_NAME]"
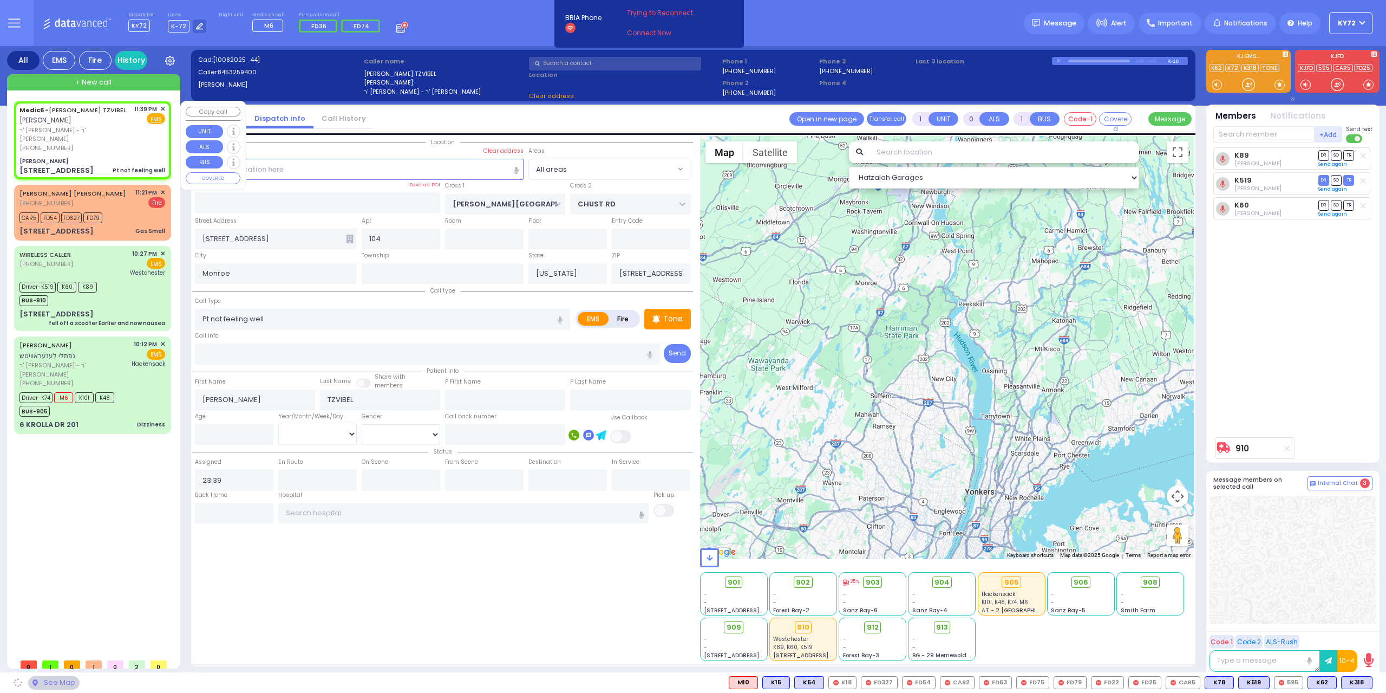
type input "10950"
select select "SECTION 4"
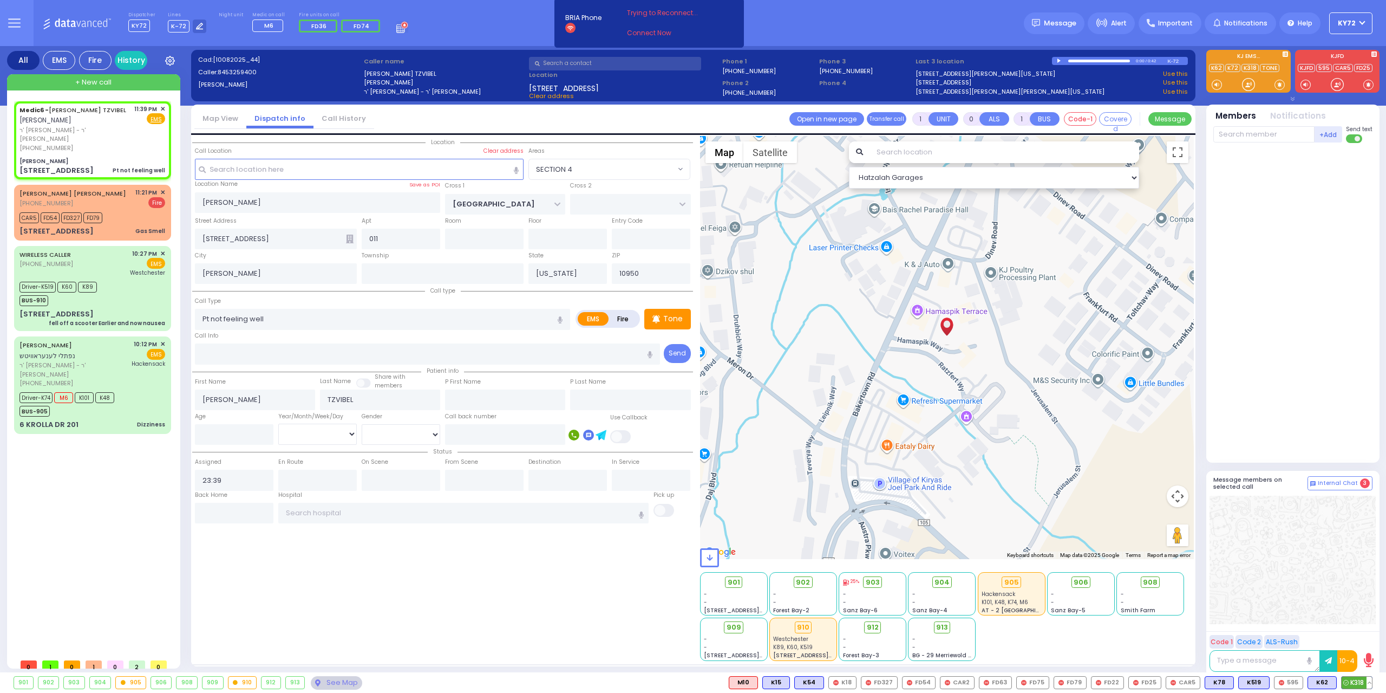
click at [1355, 682] on span "K318" at bounding box center [1357, 682] width 30 height 12
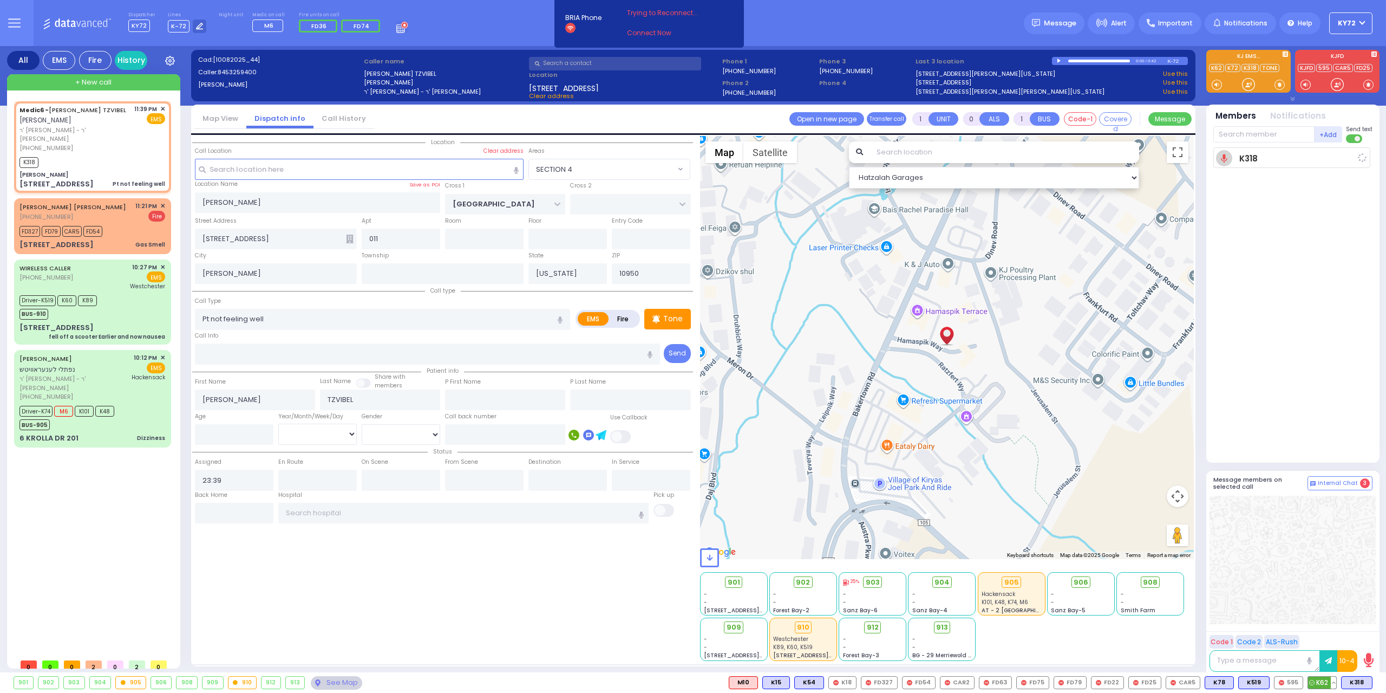
select select
radio input "true"
select select
type input "23:41"
select select "Hatzalah Garages"
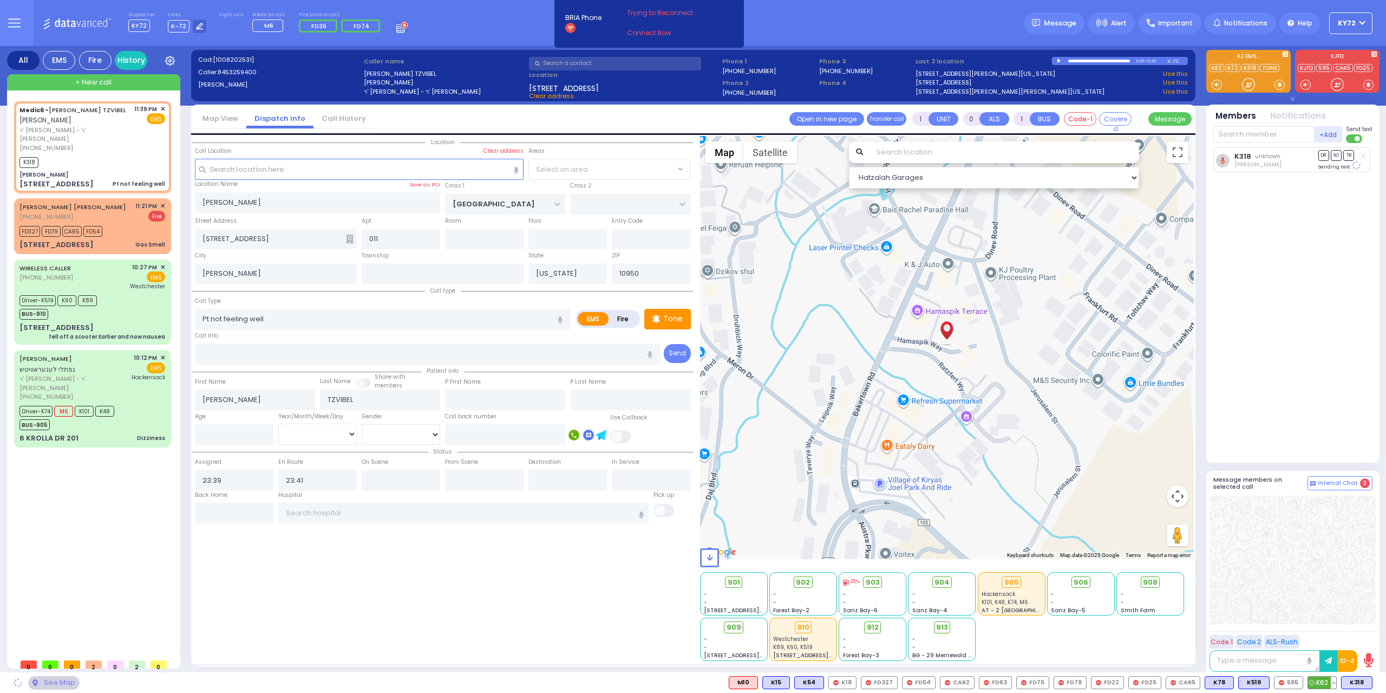
click at [1324, 685] on span "K62" at bounding box center [1322, 682] width 28 height 12
select select "SECTION 4"
select select
radio input "true"
select select
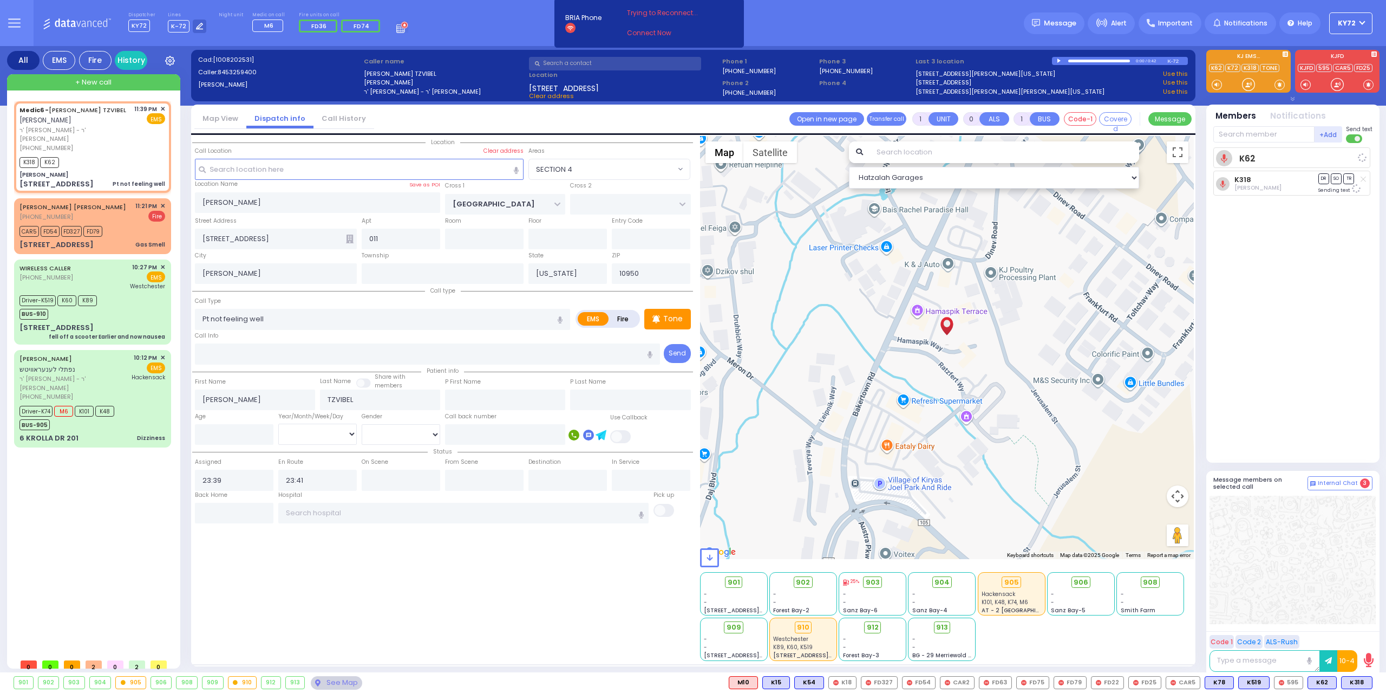
select select "Hatzalah Garages"
select select "SECTION 4"
click at [161, 201] on span "✕" at bounding box center [162, 205] width 5 height 9
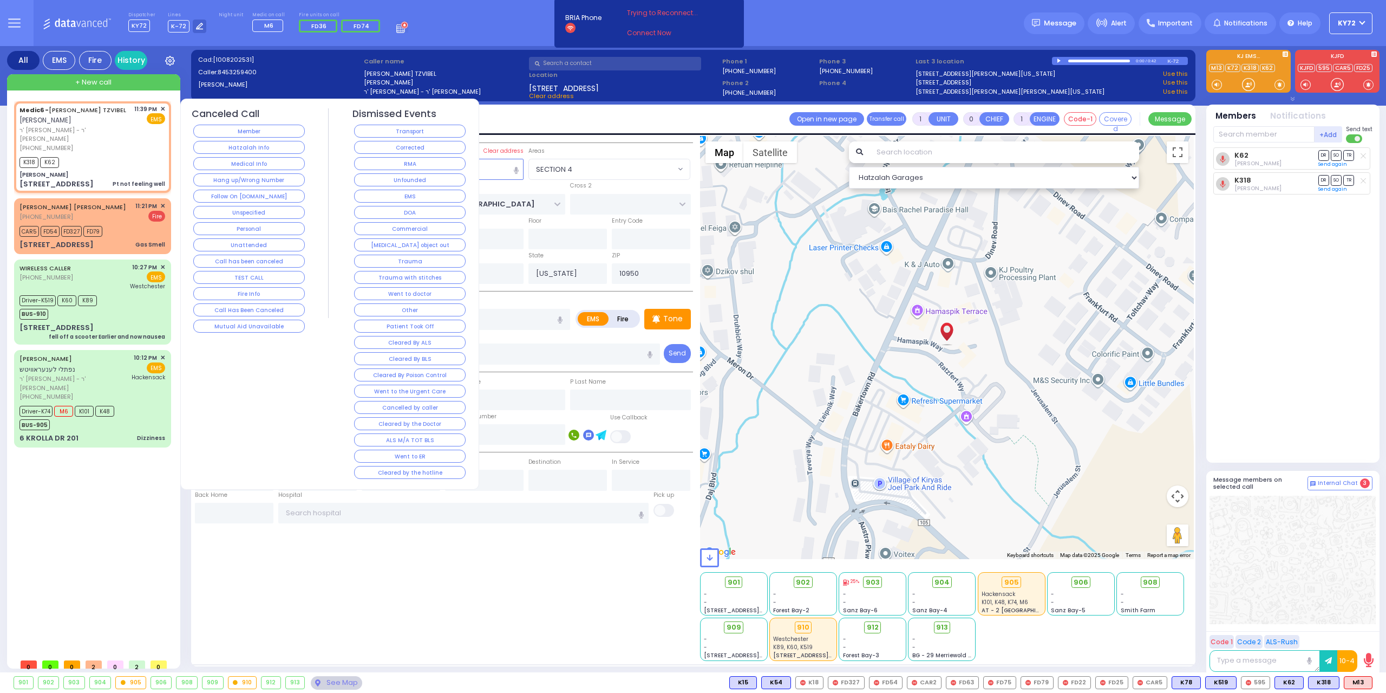
click at [387, 146] on button "Corrected" at bounding box center [410, 147] width 112 height 13
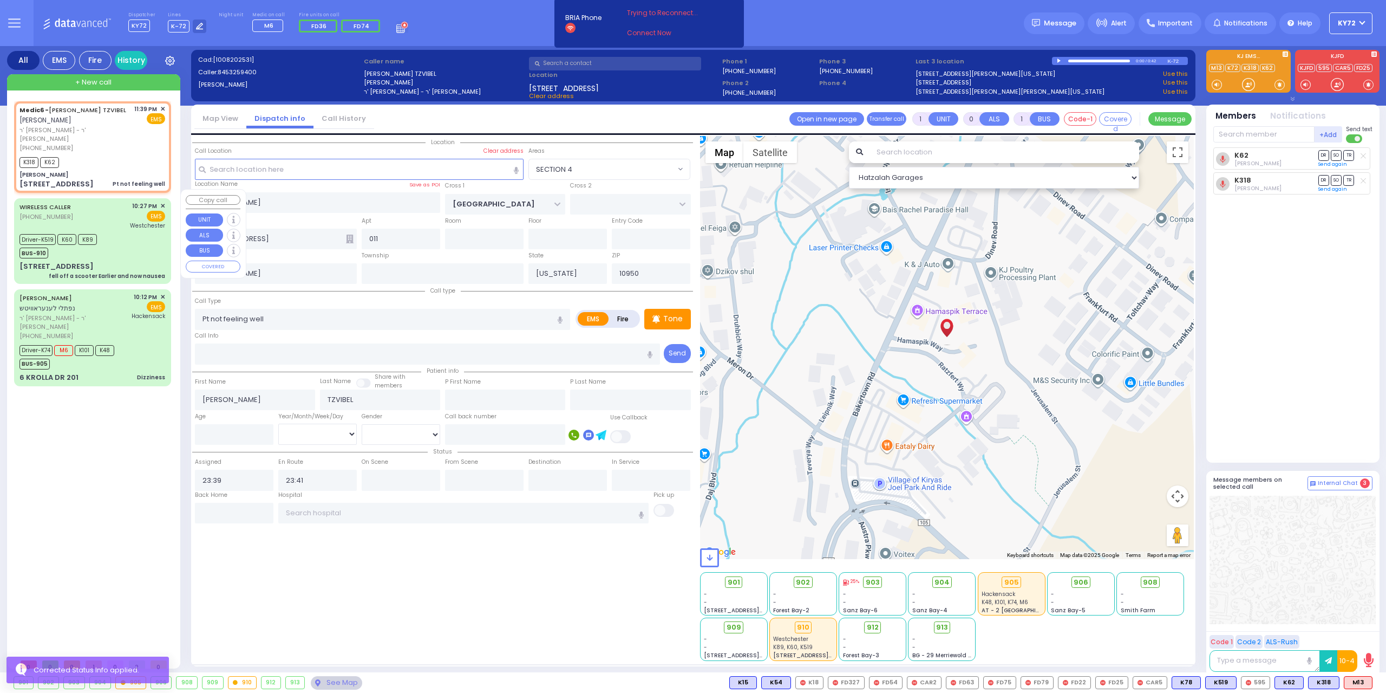
click at [132, 261] on div "[STREET_ADDRESS] fell off a scooter Earlier and now nausea" at bounding box center [92, 270] width 146 height 19
type input "6"
select select
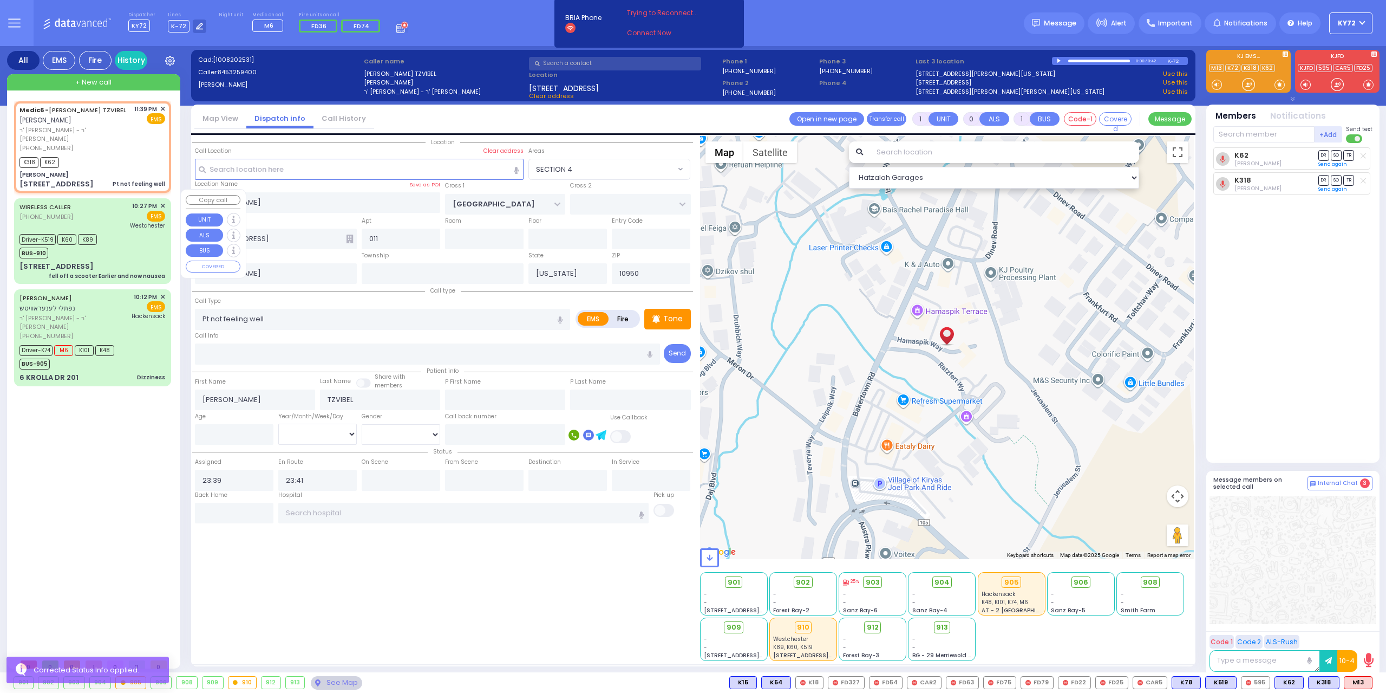
type input "fell off a scooter Earlier and now nausea"
radio input "true"
type input "[PERSON_NAME]"
type input "Polatseck"
type input "7"
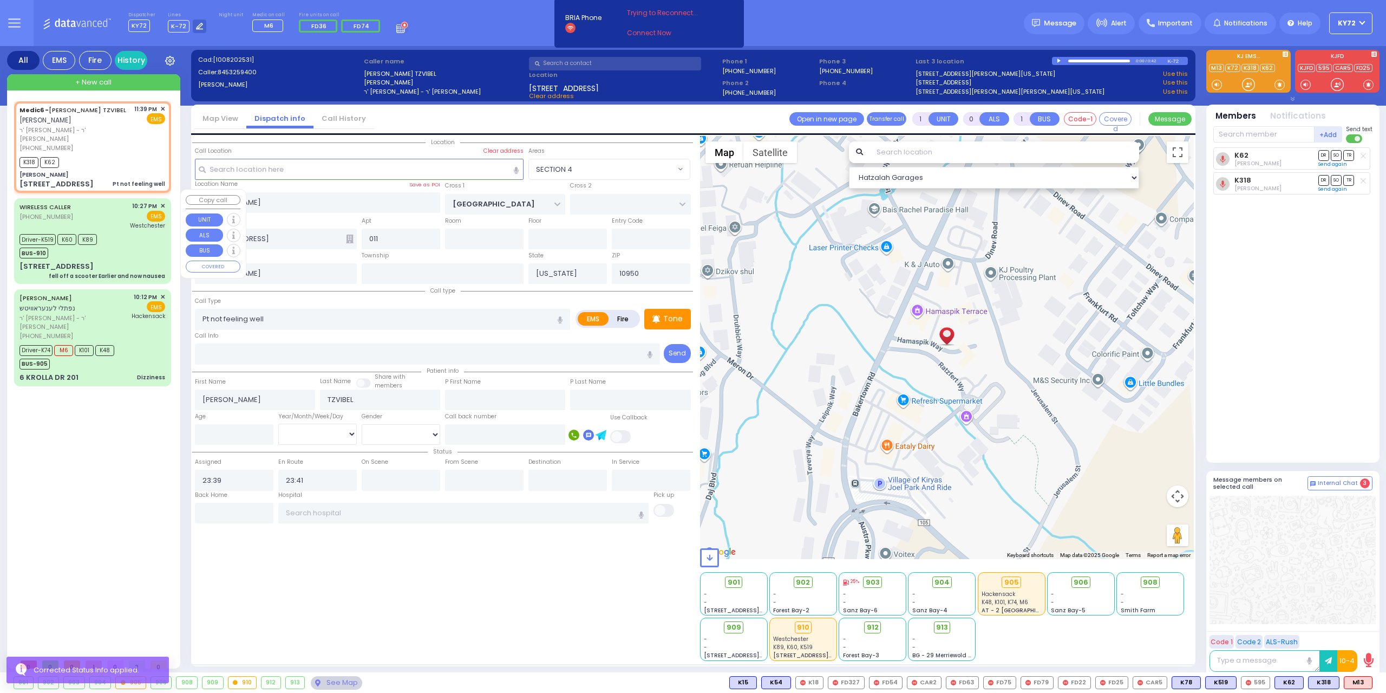
select select "Year"
select select "[DEMOGRAPHIC_DATA]"
type input "22:27"
type input "22:30"
type input "22:35"
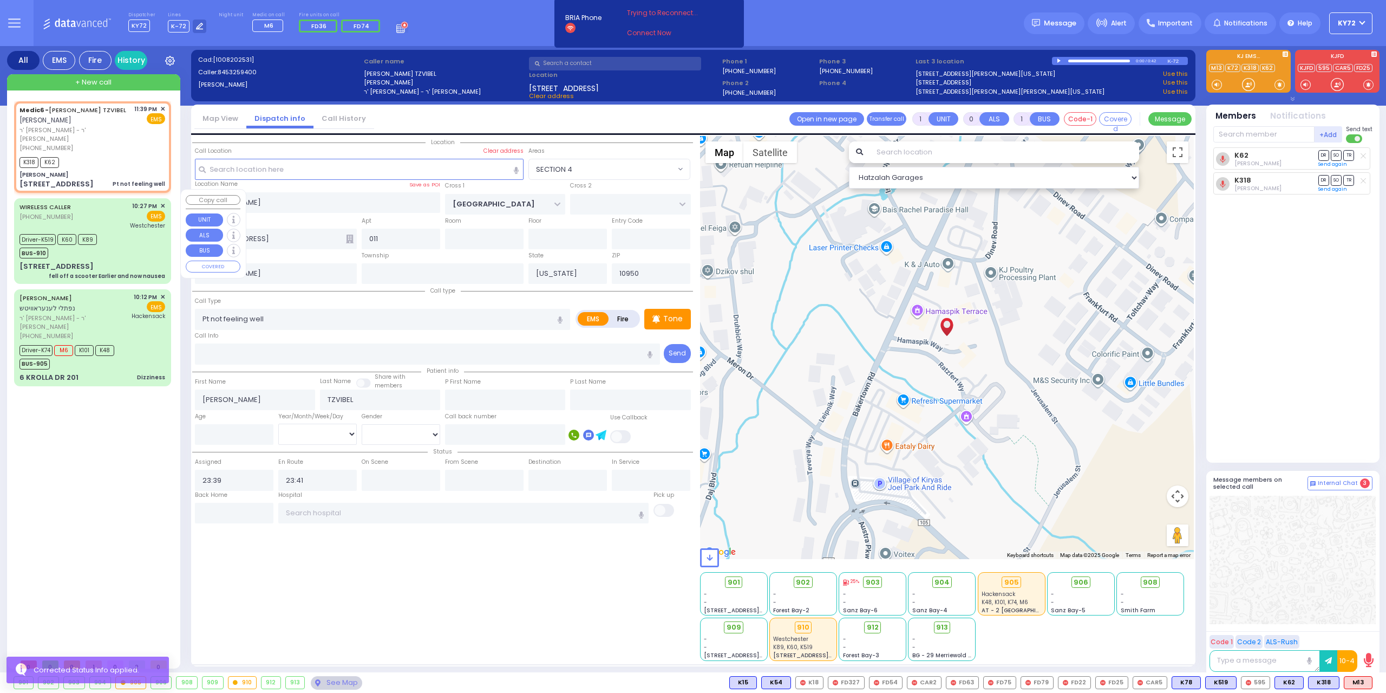
type input "22:50"
type input "23:30"
type input "23:45"
type input "[GEOGRAPHIC_DATA]-[PERSON_NAME][GEOGRAPHIC_DATA]"
select select "Hatzalah Garages"
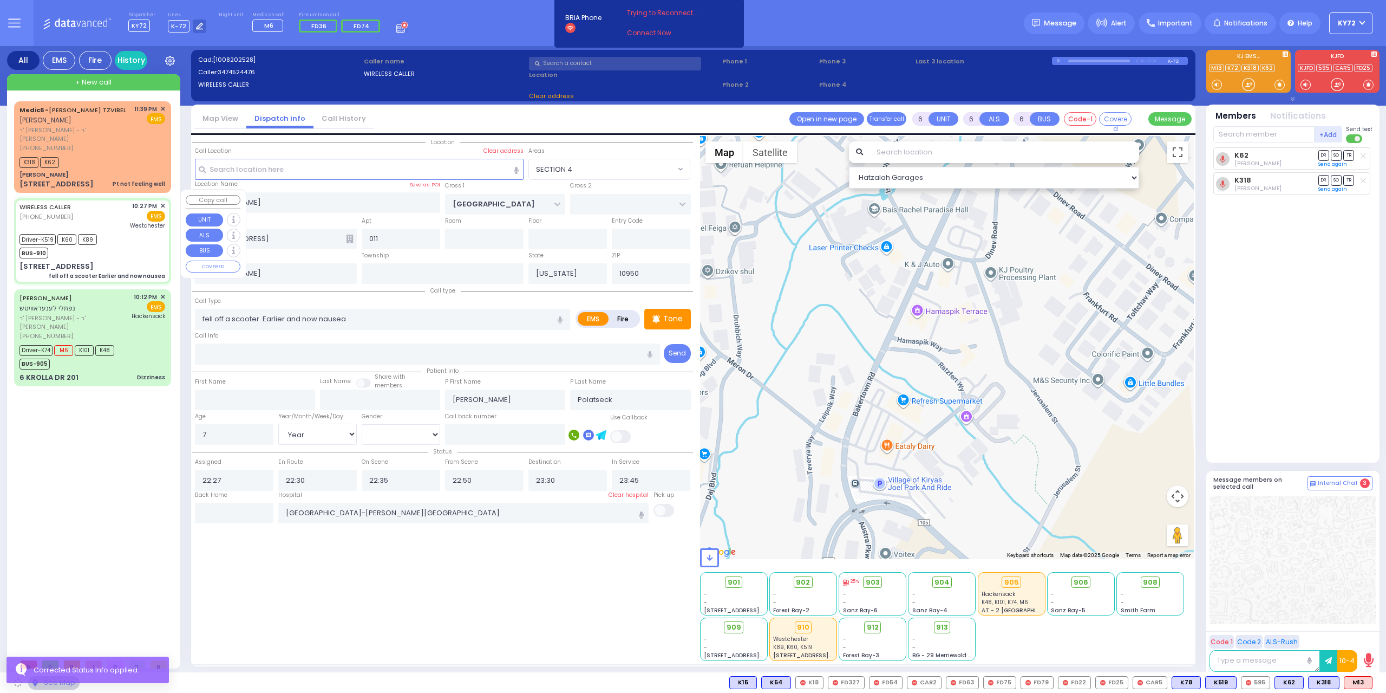
type input "[PERSON_NAME][GEOGRAPHIC_DATA]"
type input "CHUST RD"
type input "[STREET_ADDRESS]"
type input "104"
type input "Monroe"
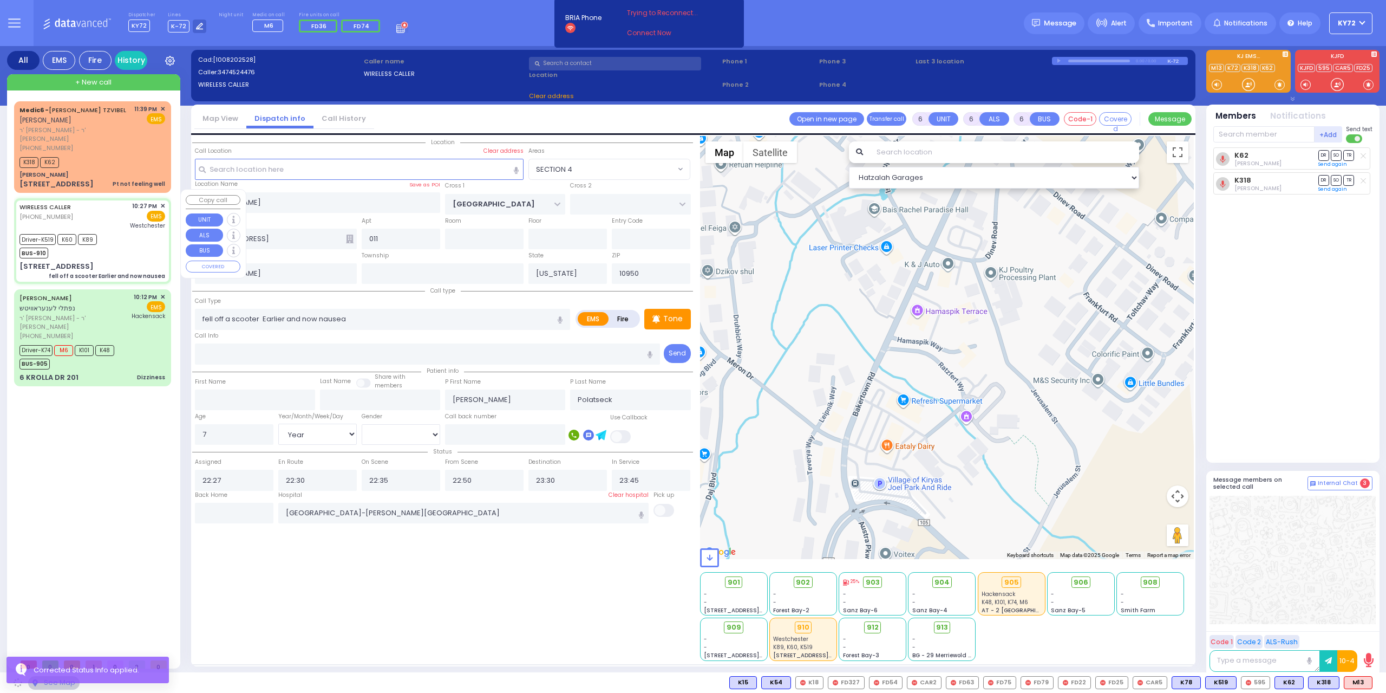
type input "[STREET_ADDRESS]: : CHUST RD/[PERSON_NAME][GEOGRAPHIC_DATA]"
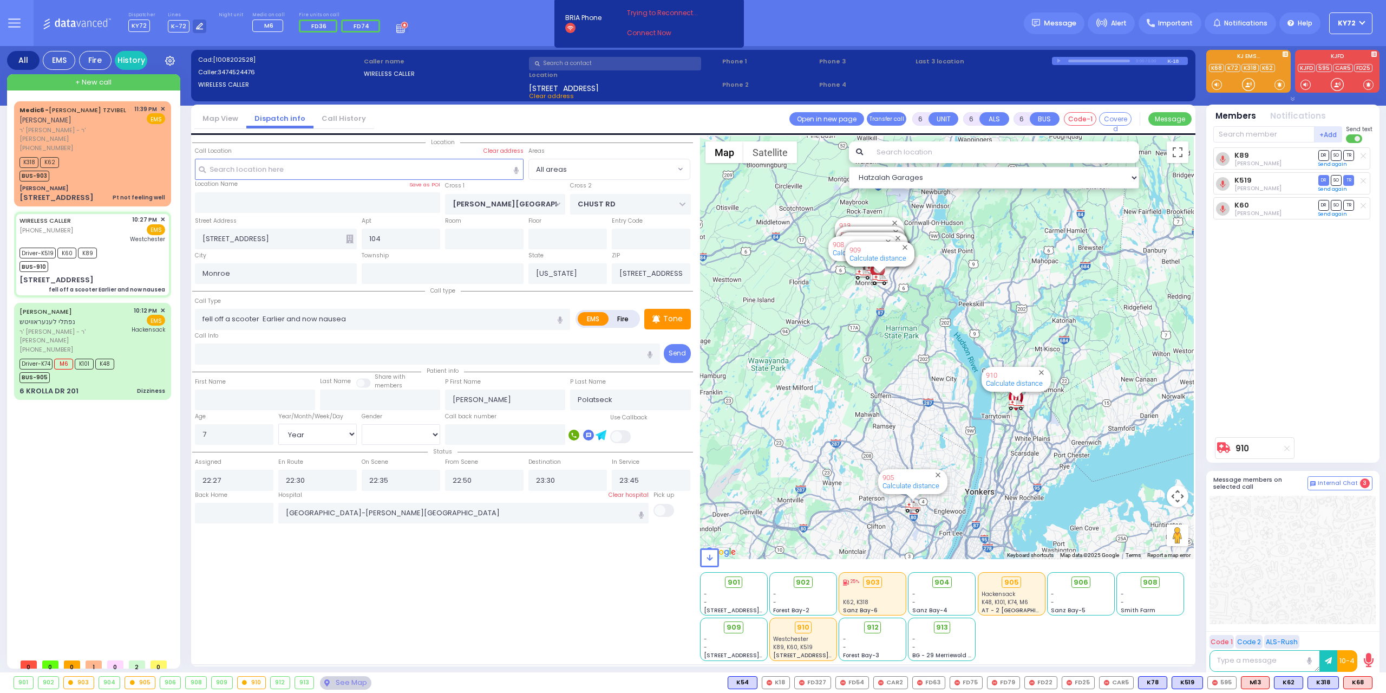
select select
